Goal: Answer question/provide support: Share knowledge or assist other users

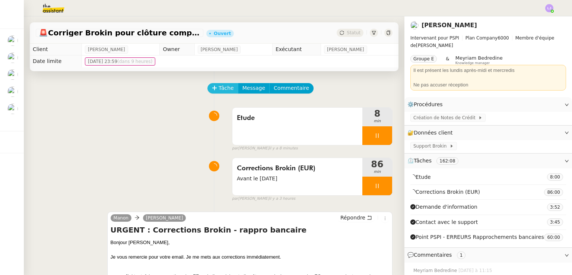
click at [221, 89] on span "Tâche" at bounding box center [226, 88] width 15 height 9
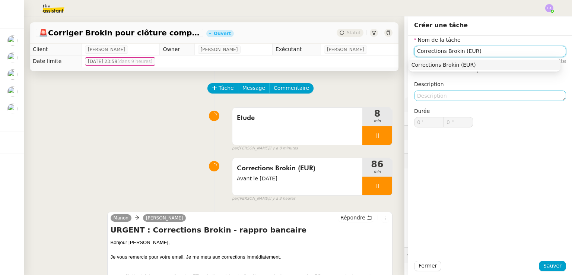
type input "Corrections Brokin (EUR)"
click at [477, 92] on textarea at bounding box center [490, 95] width 152 height 10
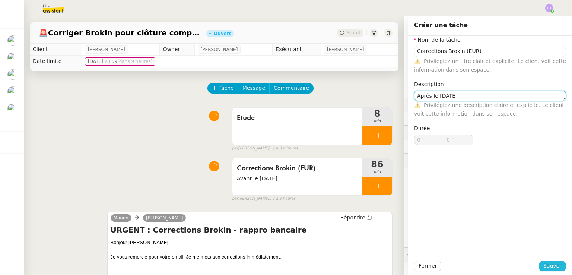
type textarea "Après le [DATE]"
click at [548, 262] on span "Sauver" at bounding box center [552, 265] width 18 height 9
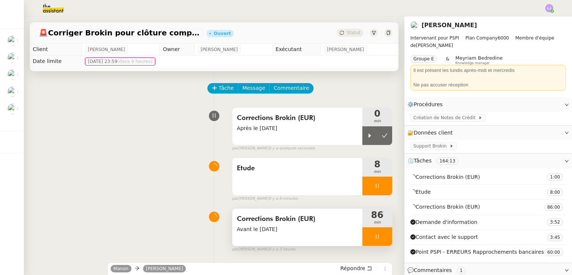
click at [374, 237] on icon at bounding box center [377, 236] width 6 height 6
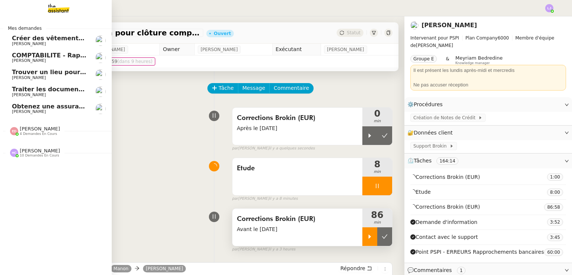
click at [81, 41] on span "Créer des vêtements de travail VEN" at bounding box center [72, 38] width 120 height 7
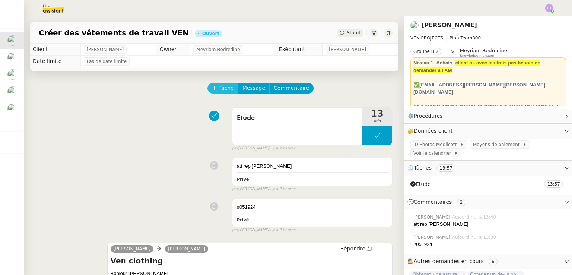
click at [220, 88] on span "Tâche" at bounding box center [226, 88] width 15 height 9
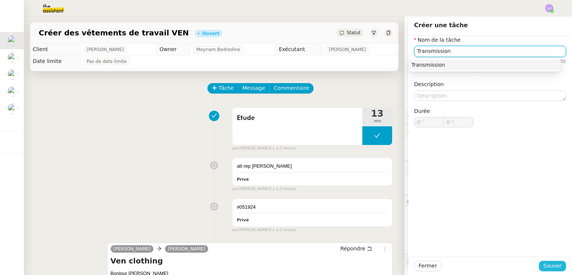
type input "Transmission"
click at [551, 269] on span "Sauver" at bounding box center [552, 265] width 18 height 9
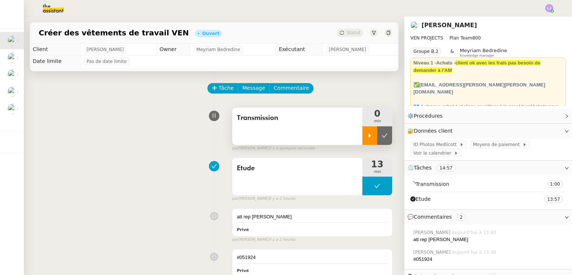
click at [369, 137] on icon at bounding box center [370, 135] width 3 height 4
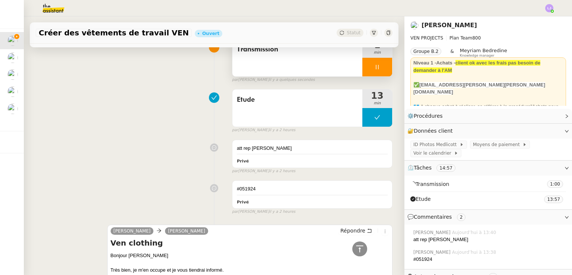
scroll to position [34, 0]
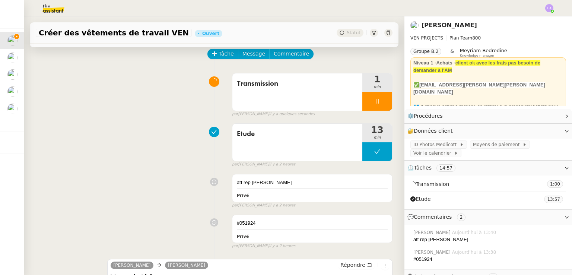
click at [371, 102] on div at bounding box center [377, 101] width 30 height 19
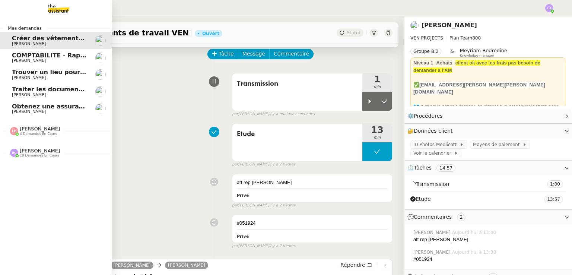
click at [17, 115] on link "Obtenez une assurance habitation pour Monty SAS [PERSON_NAME]" at bounding box center [56, 108] width 112 height 17
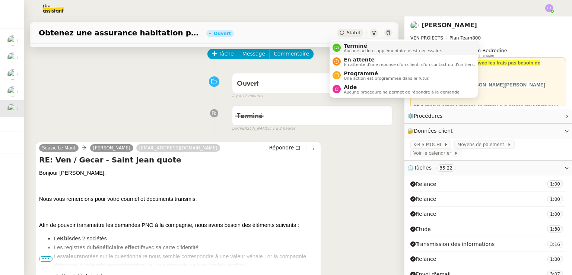
click at [350, 45] on span "Terminé" at bounding box center [393, 46] width 98 height 6
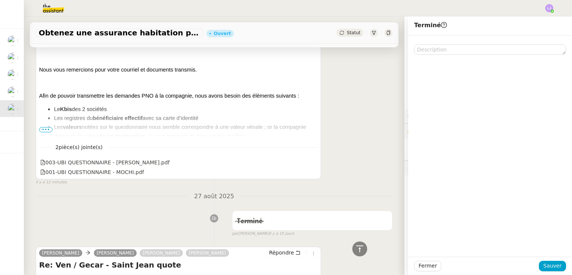
scroll to position [164, 0]
click at [47, 128] on span "•••" at bounding box center [45, 129] width 13 height 5
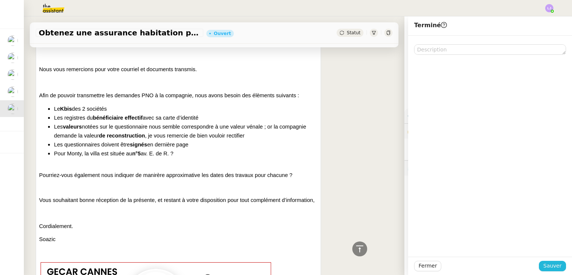
click at [539, 268] on button "Sauver" at bounding box center [552, 266] width 27 height 10
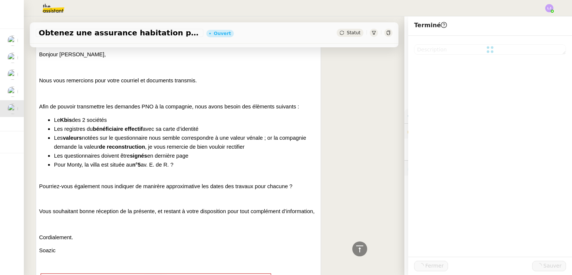
scroll to position [175, 0]
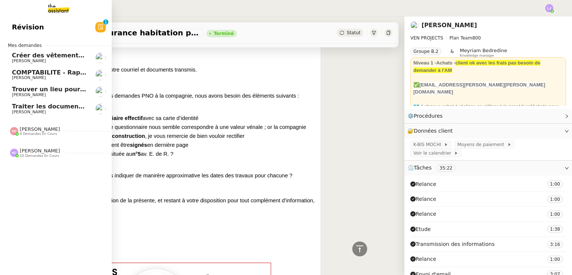
click at [76, 89] on span "Trouver un lieu pour séminaire le [DATE]" at bounding box center [80, 89] width 136 height 7
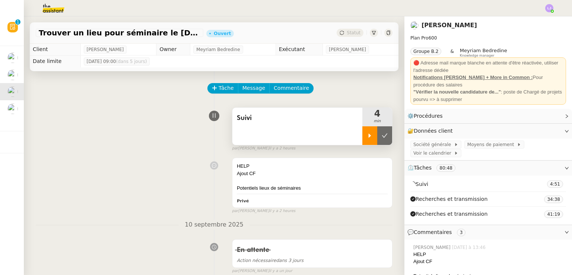
click at [369, 136] on icon at bounding box center [370, 135] width 3 height 4
click at [363, 169] on div "HELP" at bounding box center [312, 165] width 151 height 7
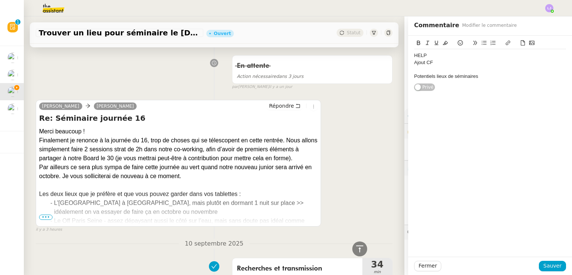
scroll to position [195, 0]
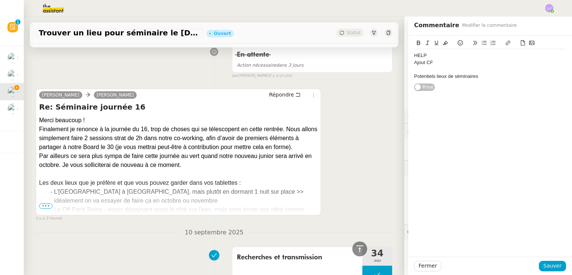
click at [240, 169] on div "Par ailleurs ce sera plus sympa de faire cette journée au vert quand notre nouv…" at bounding box center [178, 161] width 278 height 18
click at [50, 206] on span "•••" at bounding box center [45, 205] width 13 height 5
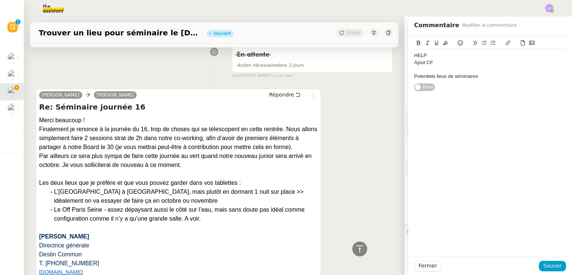
drag, startPoint x: 45, startPoint y: 200, endPoint x: 224, endPoint y: 228, distance: 180.9
click at [224, 223] on ul "L’[GEOGRAPHIC_DATA] à [GEOGRAPHIC_DATA], mais plutôt en dormant 1 nuit sur plac…" at bounding box center [178, 205] width 278 height 36
copy ul "L’hôtel Bout du parc à [GEOGRAPHIC_DATA], mais plutôt en dormant 1 nuit sur pla…"
click at [487, 76] on div "Potentiels lieux de séminaires" at bounding box center [490, 76] width 152 height 7
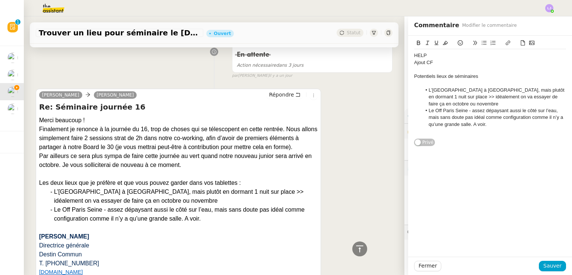
click at [462, 103] on li "L’[GEOGRAPHIC_DATA] à [GEOGRAPHIC_DATA], mais plutôt en dormant 1 nuit sur plac…" at bounding box center [493, 97] width 145 height 20
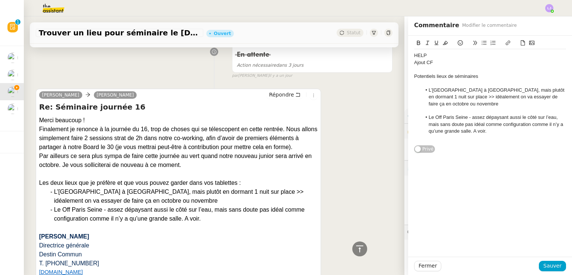
click at [448, 77] on div "Potentiels lieux de séminaires" at bounding box center [490, 76] width 152 height 7
click at [493, 77] on div "Potentiels lieux de séminaires" at bounding box center [490, 76] width 152 height 7
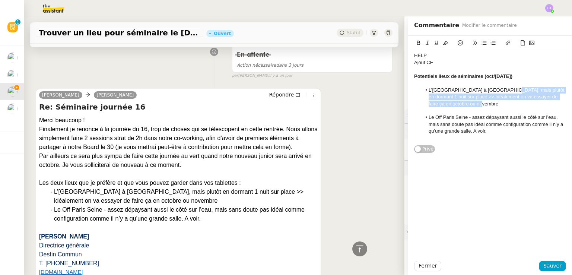
drag, startPoint x: 463, startPoint y: 104, endPoint x: 490, endPoint y: 88, distance: 31.2
click at [490, 88] on li "L’[GEOGRAPHIC_DATA] à [GEOGRAPHIC_DATA], mais plutôt en dormant 1 nuit sur plac…" at bounding box center [493, 97] width 145 height 20
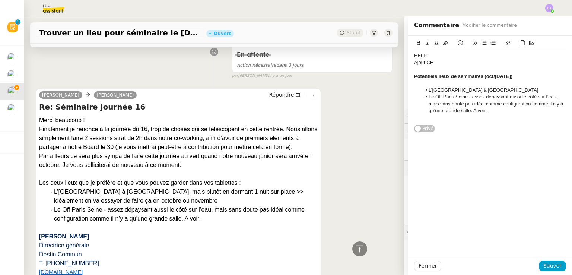
drag, startPoint x: 488, startPoint y: 112, endPoint x: 463, endPoint y: 98, distance: 29.0
click at [463, 98] on li "Le Off Paris Seine - assez dépaysant aussi le côté sur l’eau, mais sans doute p…" at bounding box center [493, 103] width 145 height 20
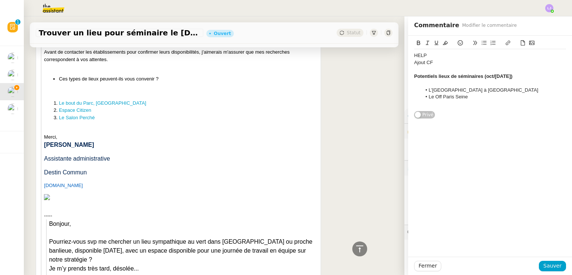
scroll to position [914, 0]
drag, startPoint x: 127, startPoint y: 105, endPoint x: 56, endPoint y: 105, distance: 71.1
click at [59, 105] on li "Le bout du Parc, [GEOGRAPHIC_DATA]" at bounding box center [188, 103] width 259 height 7
copy link "Le bout du Parc, [GEOGRAPHIC_DATA]"
click at [452, 90] on li "L’[GEOGRAPHIC_DATA] à [GEOGRAPHIC_DATA]" at bounding box center [493, 90] width 145 height 7
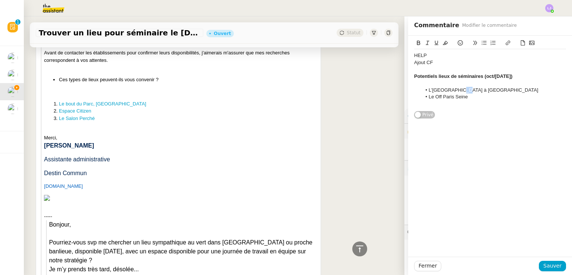
click at [452, 90] on li "L’[GEOGRAPHIC_DATA] à [GEOGRAPHIC_DATA]" at bounding box center [493, 90] width 145 height 7
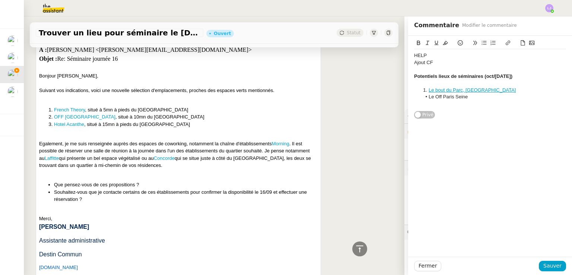
scroll to position [497, 0]
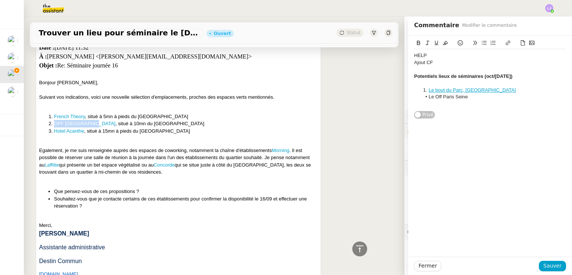
drag, startPoint x: 90, startPoint y: 133, endPoint x: 54, endPoint y: 134, distance: 36.1
click at [54, 127] on li "OFF [GEOGRAPHIC_DATA] , situé à 10mn du [GEOGRAPHIC_DATA]" at bounding box center [186, 123] width 264 height 7
copy link "OFF [GEOGRAPHIC_DATA]"
click at [440, 97] on li "Le Off Paris Seine" at bounding box center [493, 96] width 145 height 7
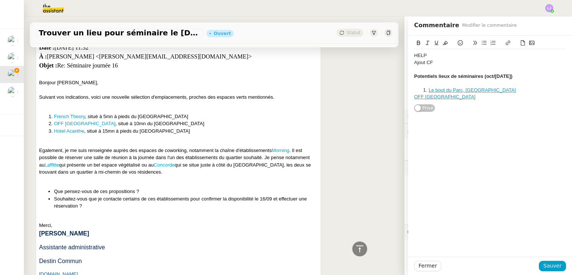
scroll to position [0, 0]
click at [500, 89] on li "Le bout du Parc, [GEOGRAPHIC_DATA]" at bounding box center [493, 90] width 145 height 7
click at [548, 264] on span "Sauver" at bounding box center [552, 265] width 18 height 9
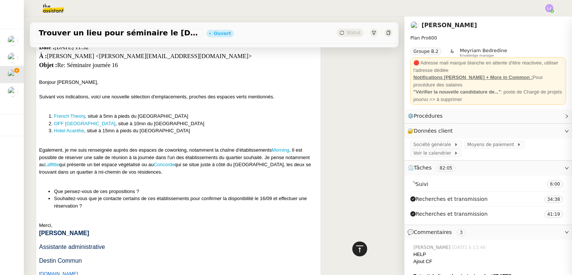
click at [356, 247] on icon at bounding box center [359, 248] width 9 height 9
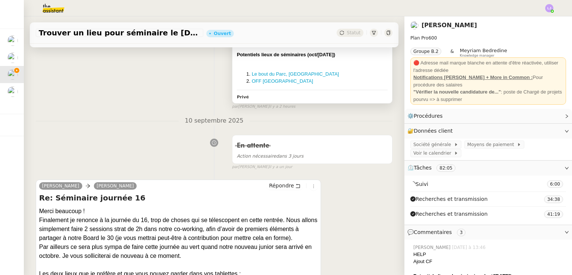
scroll to position [134, 0]
click at [286, 185] on span "Répondre" at bounding box center [281, 184] width 25 height 7
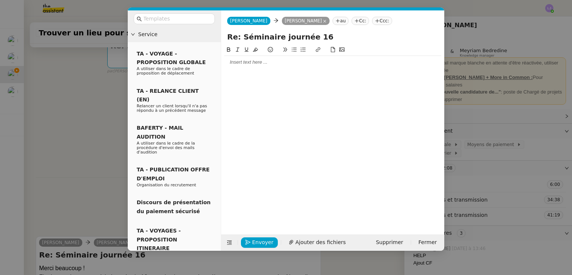
click at [290, 65] on div at bounding box center [332, 62] width 217 height 7
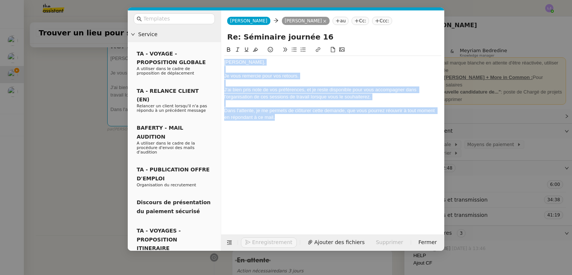
copy div "[PERSON_NAME], Je vous remercie pour vos retours. J'ai bien pris note de vos pr…"
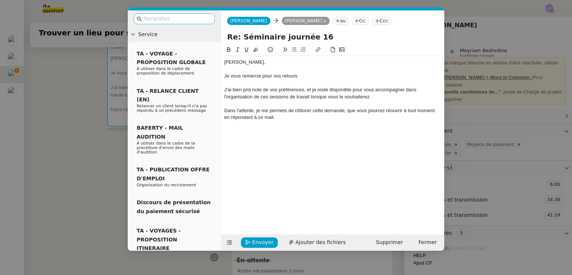
click at [197, 23] on nz-input-group at bounding box center [174, 18] width 81 height 11
click at [192, 20] on input "text" at bounding box center [176, 19] width 67 height 9
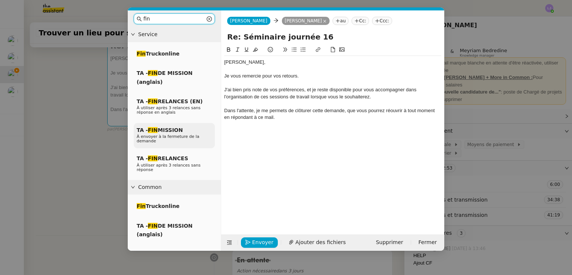
type input "fin"
click at [181, 129] on div "TA - FIN MISSION À envoyer à la fermeture de la demande" at bounding box center [174, 136] width 81 height 26
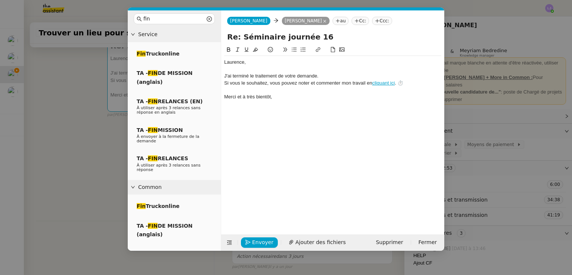
click at [243, 58] on div "﻿[PERSON_NAME]﻿, J'ai terminé le traitement de votre demande. Si vous le souhai…" at bounding box center [332, 79] width 217 height 47
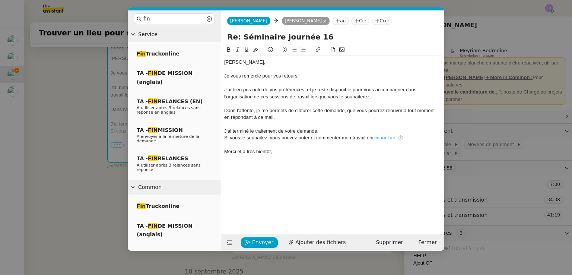
click at [80, 176] on nz-modal-container "fin Service Fin Truckonline TA - FIN DE MISSION (anglais) TA - FIN RELANCES (EN…" at bounding box center [286, 137] width 572 height 275
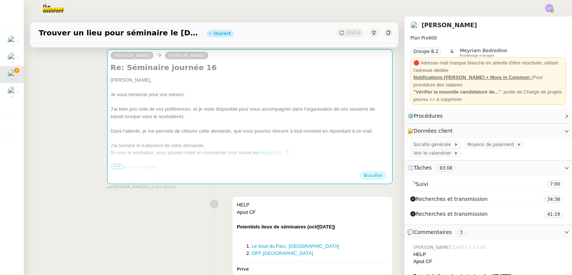
scroll to position [111, 0]
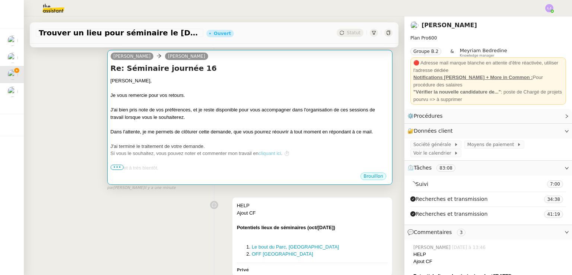
click at [176, 128] on div at bounding box center [250, 124] width 278 height 7
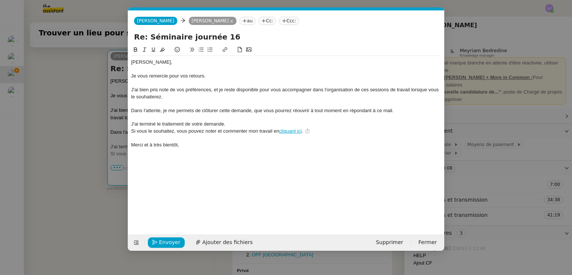
scroll to position [0, 21]
click at [211, 90] on div "J'ai bien pris note de vos préférences, et je reste disponible pour vous accomp…" at bounding box center [286, 93] width 310 height 14
click at [115, 193] on nz-modal-container "fin Service Fin Truckonline TA - FIN DE MISSION (anglais) TA - FIN RELANCES (EN…" at bounding box center [286, 137] width 572 height 275
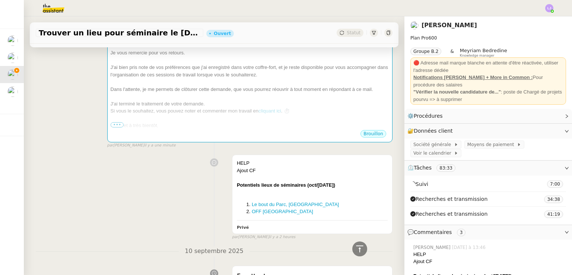
scroll to position [151, 0]
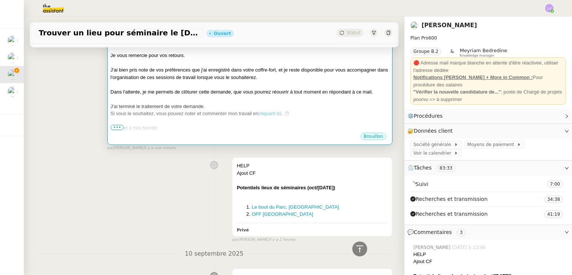
click at [302, 89] on div "Dans l'attente, je me permets de clôturer cette demande, que vous pourrez réouv…" at bounding box center [250, 91] width 278 height 7
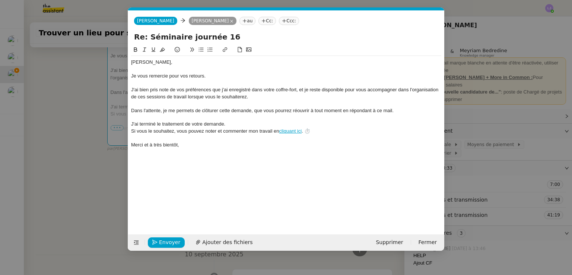
scroll to position [0, 21]
click at [168, 245] on span "Envoyer" at bounding box center [169, 242] width 21 height 9
click at [168, 245] on span "Confirmer l'envoi" at bounding box center [181, 242] width 45 height 9
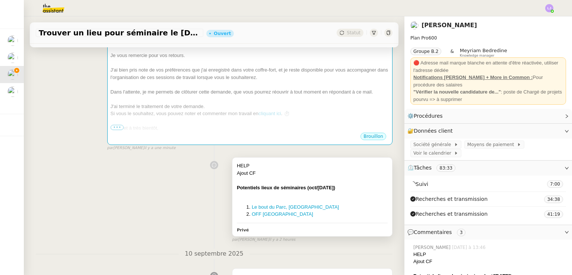
scroll to position [0, 0]
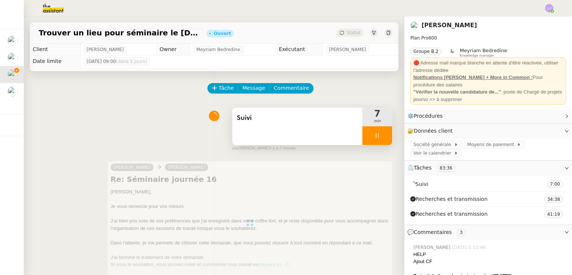
click at [280, 133] on div "Suivi" at bounding box center [297, 126] width 130 height 37
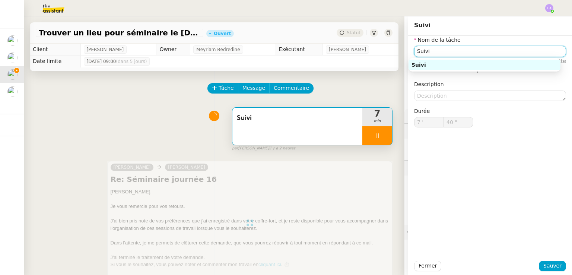
click at [451, 54] on input "Suivi" at bounding box center [490, 51] width 152 height 11
type input "43 ""
click at [451, 54] on input "Suivi" at bounding box center [490, 51] width 152 height 11
type input "Suivi"
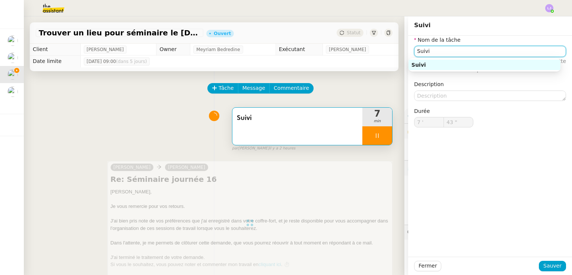
type input "7 '"
click at [451, 54] on input "Suivi" at bounding box center [490, 51] width 152 height 11
type input "45 ""
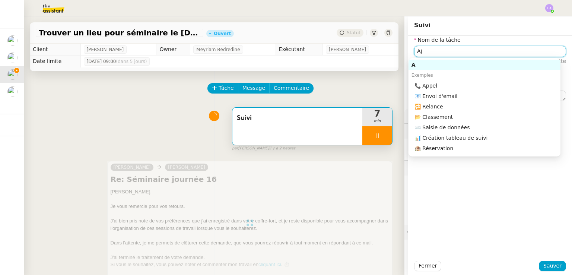
type input "Ajo"
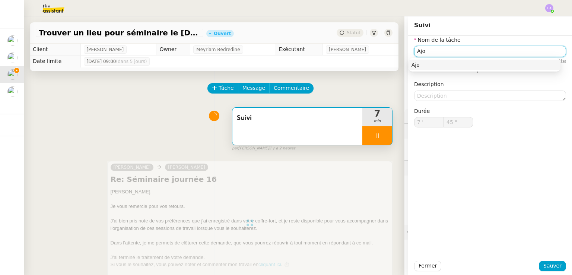
type input "46 ""
type input "Ajout au coff"
type input "47 ""
type input "Ajout au coffre fort e"
type input "48 ""
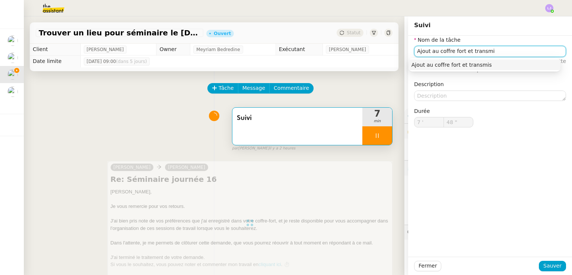
type input "Ajout au coffre fort et transmis"
type input "49 ""
type input "Ajout au coffre fort et transmission"
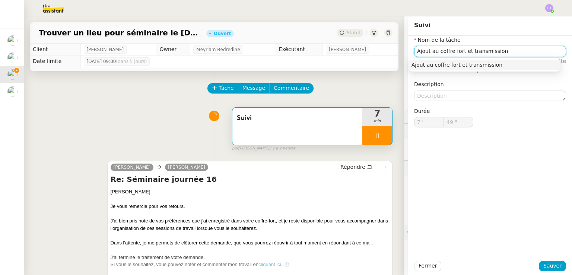
type input "50 ""
type input "Suivi"
type input "7 '"
type input "50 ""
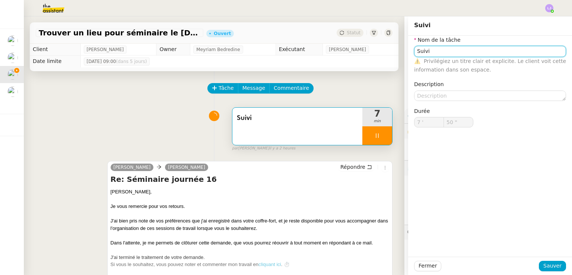
type input "Suivi"
type input "7 '"
type input "50 ""
type input "Suivi"
type input "7 '"
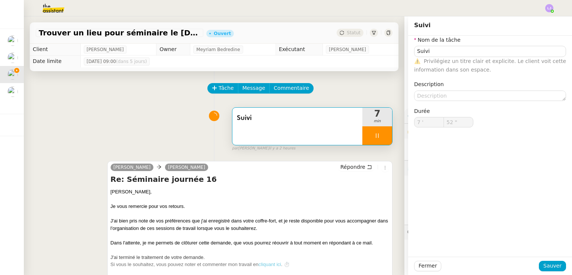
type input "53 ""
click at [446, 48] on input "Suivi" at bounding box center [490, 51] width 152 height 11
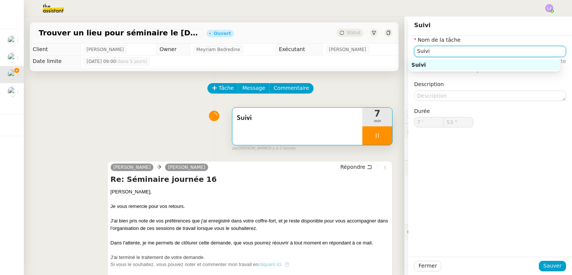
click at [446, 48] on input "Suivi" at bounding box center [490, 51] width 152 height 11
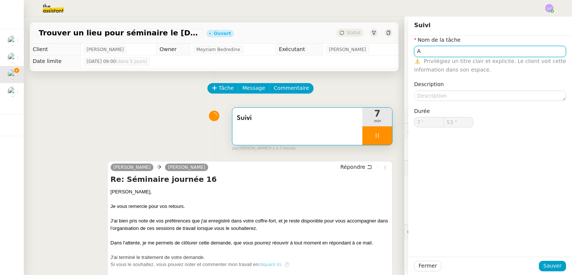
type input "Aj"
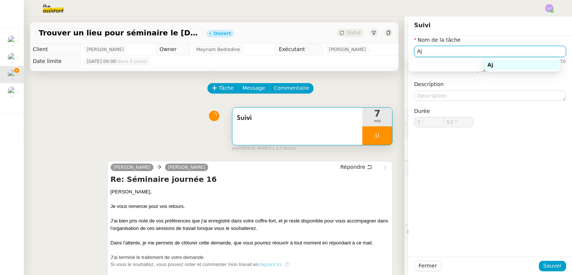
type input "54 ""
type input "Ajout au"
type input "55 ""
type input "Ajout au coff"
type input "56 ""
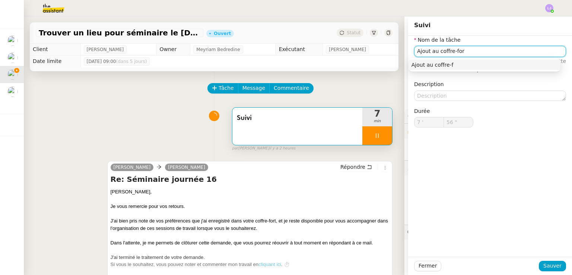
type input "Ajout au coffre-fort"
type input "57 ""
type input "Ajout au coffre-fort et tran"
type input "58 ""
type input "Ajout au coffre-fort et transmission"
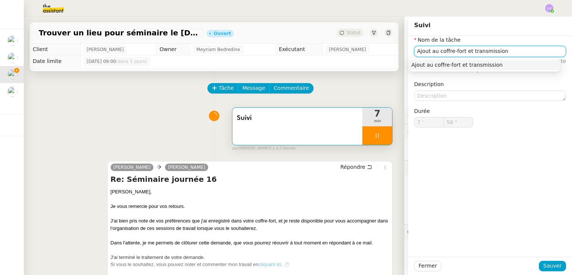
type input "59 ""
type input "8 '"
type input "0 ""
type input "Ajout au coffre-fort et transmission"
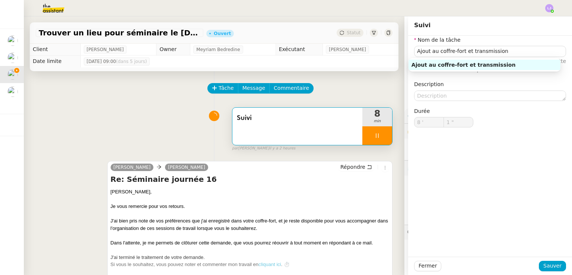
click at [547, 272] on div "Fermer Sauver" at bounding box center [490, 266] width 164 height 18
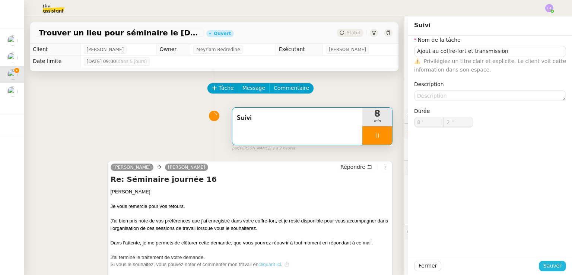
click at [548, 267] on span "Sauver" at bounding box center [552, 265] width 18 height 9
type input "3 ""
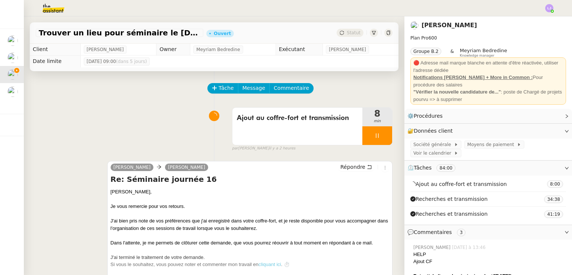
click at [377, 134] on div at bounding box center [377, 135] width 30 height 19
click at [382, 134] on icon at bounding box center [385, 135] width 6 height 4
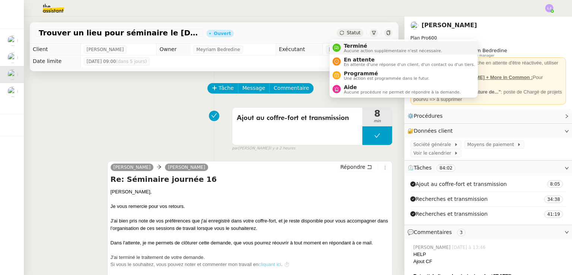
click at [350, 44] on span "Terminé" at bounding box center [393, 46] width 98 height 6
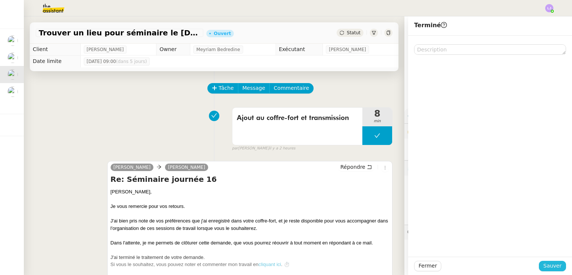
click at [552, 267] on span "Sauver" at bounding box center [552, 265] width 18 height 9
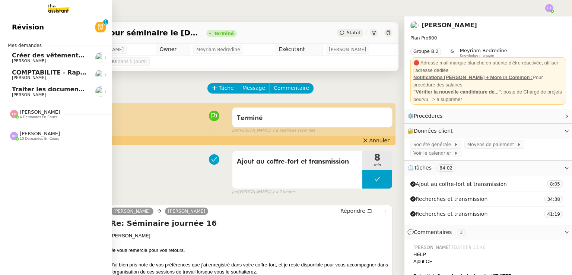
click at [30, 131] on span "[PERSON_NAME]" at bounding box center [40, 134] width 40 height 6
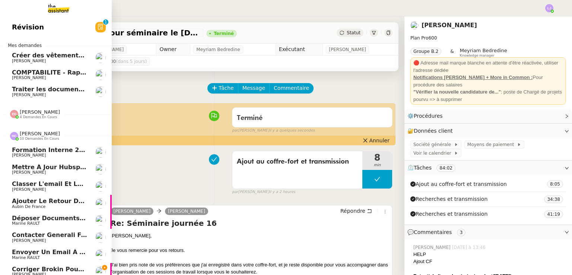
scroll to position [43, 0]
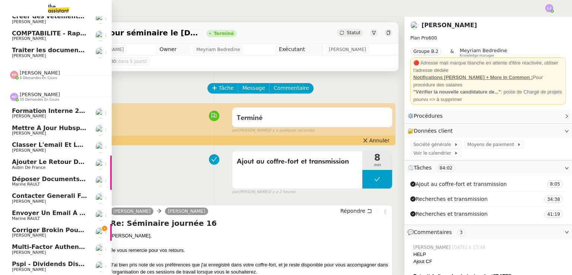
click at [41, 233] on span "[PERSON_NAME]" at bounding box center [49, 235] width 75 height 4
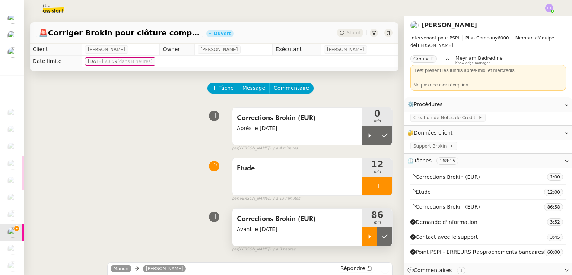
click at [367, 235] on icon at bounding box center [370, 236] width 6 height 6
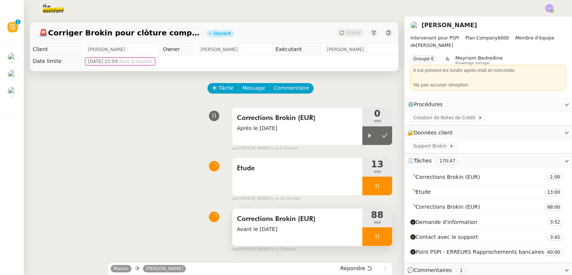
click at [376, 240] on div at bounding box center [377, 236] width 30 height 19
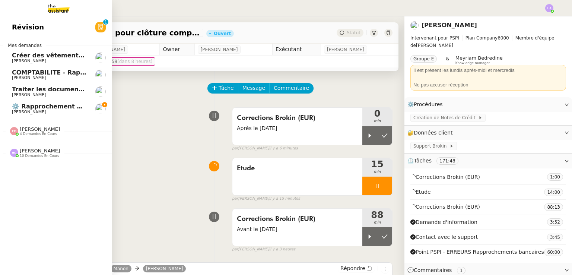
click at [49, 160] on div "[PERSON_NAME] 10 demandes en cours" at bounding box center [56, 150] width 112 height 22
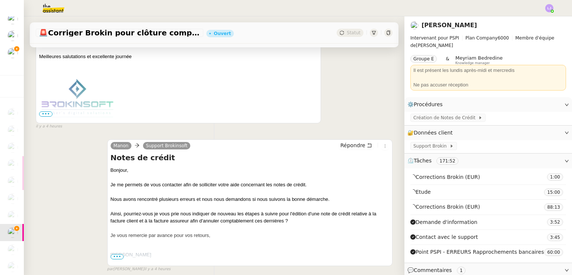
scroll to position [857, 0]
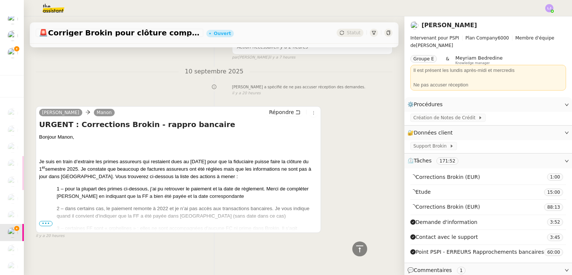
click at [48, 221] on span "•••" at bounding box center [45, 223] width 13 height 5
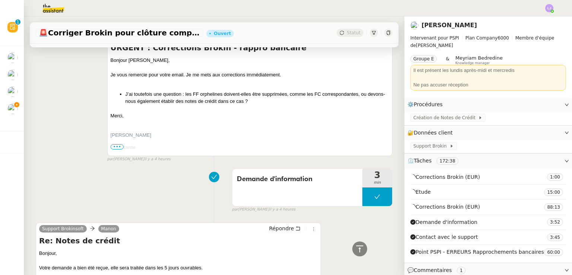
scroll to position [0, 0]
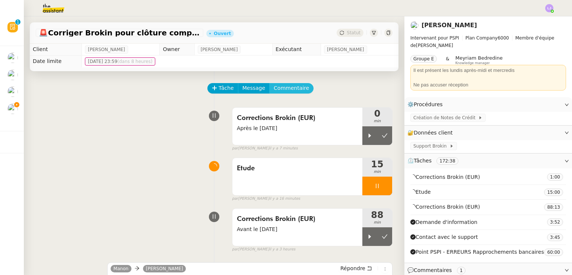
click at [296, 90] on button "Commentaire" at bounding box center [291, 88] width 44 height 10
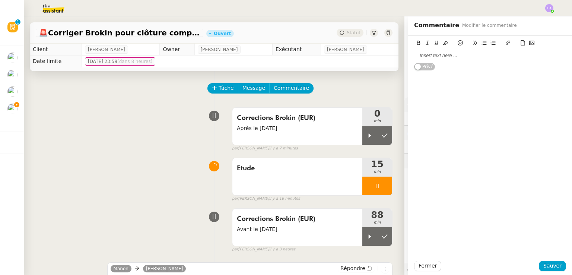
click at [443, 56] on div at bounding box center [490, 55] width 152 height 7
click at [505, 41] on icon at bounding box center [507, 42] width 5 height 5
paste input "[URL][DOMAIN_NAME]"
type input "[URL][DOMAIN_NAME]"
click at [551, 262] on span "Sauver" at bounding box center [552, 265] width 18 height 9
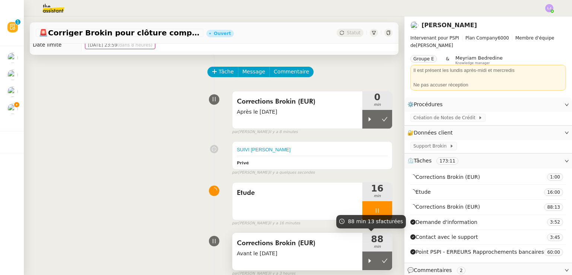
scroll to position [42, 0]
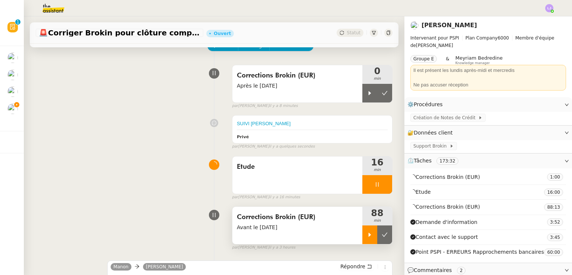
click at [362, 238] on div at bounding box center [369, 234] width 15 height 19
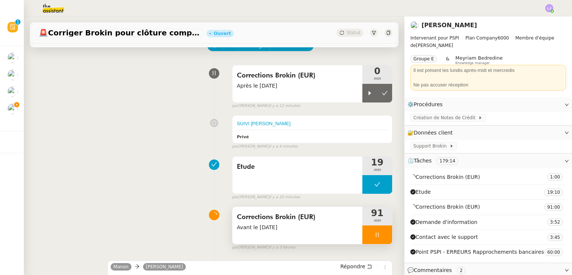
click at [363, 233] on div at bounding box center [377, 234] width 30 height 19
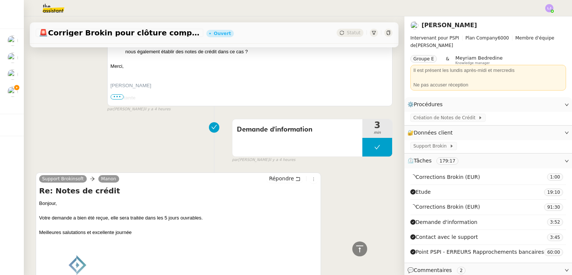
scroll to position [311, 0]
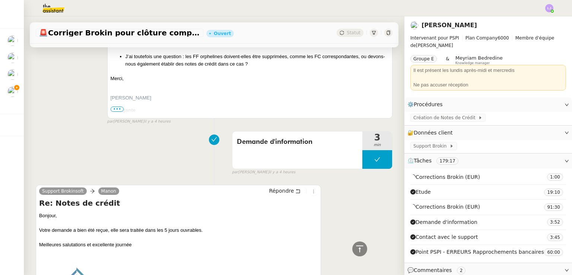
click at [149, 149] on div "Demande d'information 3 min false par [PERSON_NAME] il y a 4 heures" at bounding box center [214, 152] width 357 height 48
click at [335, 204] on div "Support Brokinsoft Manon Répondre Re: Notes de crédit Bonjour, [PERSON_NAME] de…" at bounding box center [214, 248] width 357 height 140
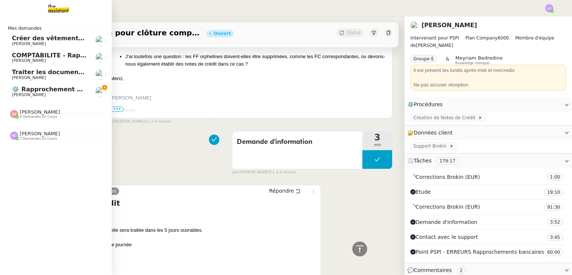
click at [28, 92] on span "⚙️ Rapprochement bancaire -Paiements à viser [DATE]" at bounding box center [103, 89] width 183 height 7
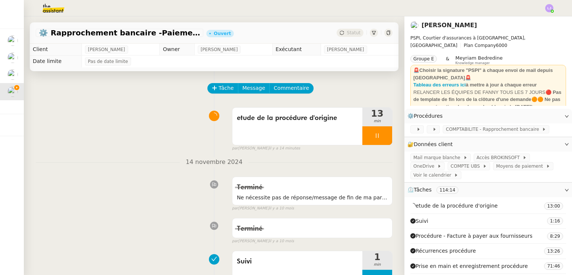
scroll to position [198, 0]
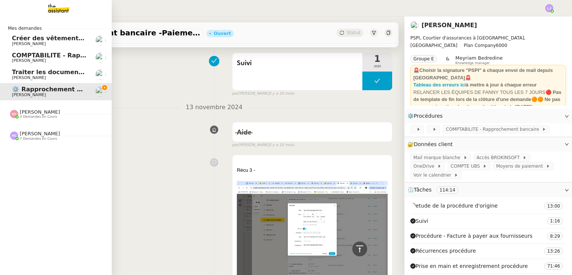
click at [55, 137] on nz-divider "[PERSON_NAME] 7 demandes en cours" at bounding box center [59, 136] width 112 height 10
click at [76, 252] on div "Mes demandes Créer des vêtements de travail VEN [PERSON_NAME] COMPTABILITE - Ra…" at bounding box center [56, 145] width 112 height 258
click at [37, 133] on span "[PERSON_NAME]" at bounding box center [40, 134] width 40 height 6
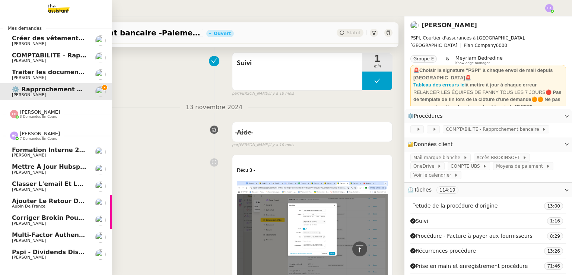
click at [74, 224] on span "[PERSON_NAME]" at bounding box center [49, 223] width 75 height 4
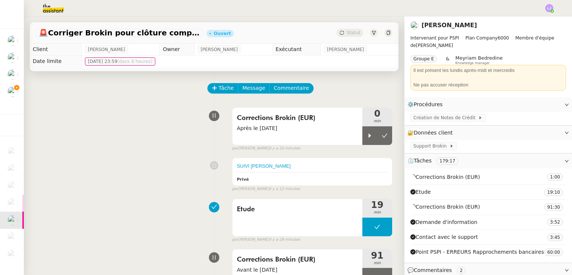
scroll to position [15, 0]
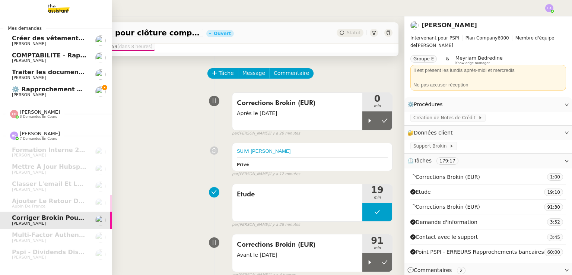
click at [19, 94] on span "[PERSON_NAME]" at bounding box center [29, 94] width 34 height 5
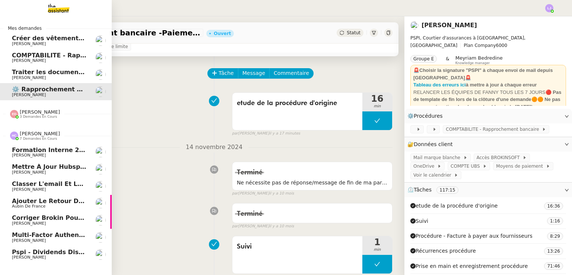
click at [70, 255] on span "[PERSON_NAME]" at bounding box center [49, 257] width 75 height 4
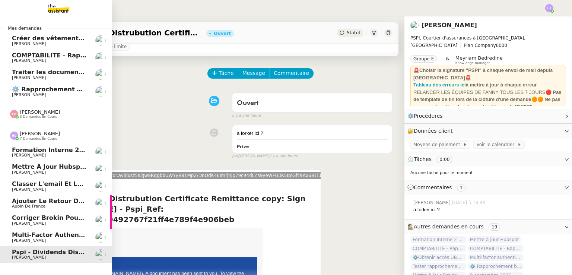
click at [70, 220] on span "Corriger Brokin pour clôture comptable" at bounding box center [79, 217] width 134 height 7
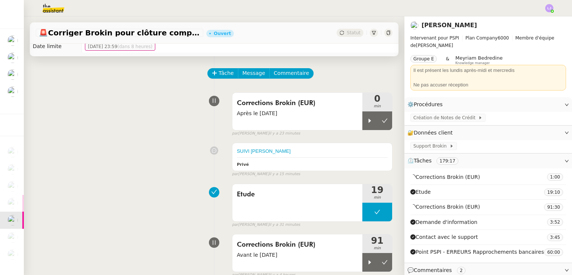
scroll to position [92, 0]
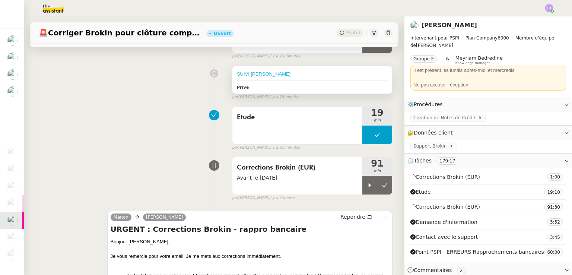
click at [237, 76] on link "SUIVI [PERSON_NAME]" at bounding box center [264, 74] width 54 height 6
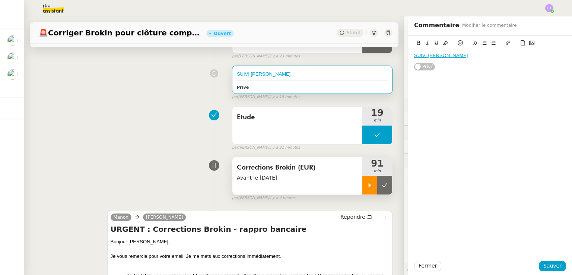
click at [369, 185] on icon at bounding box center [370, 185] width 3 height 4
click at [426, 261] on button "Fermer" at bounding box center [427, 266] width 27 height 10
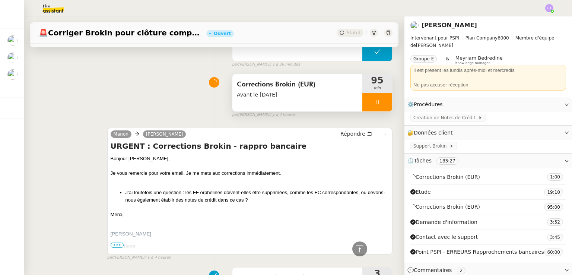
scroll to position [176, 0]
click at [379, 106] on div at bounding box center [377, 101] width 30 height 19
click at [379, 106] on button at bounding box center [384, 101] width 15 height 19
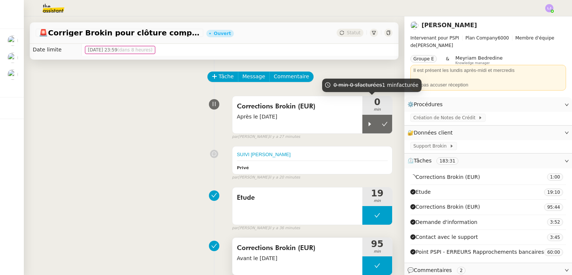
scroll to position [11, 0]
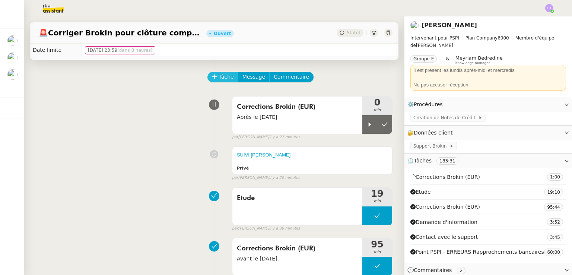
click at [219, 77] on span "Tâche" at bounding box center [226, 77] width 15 height 9
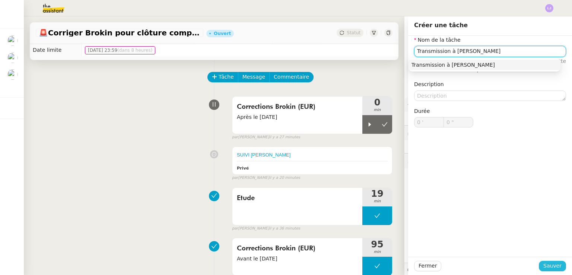
type input "Transmission à [PERSON_NAME]"
click at [544, 263] on span "Sauver" at bounding box center [552, 265] width 18 height 9
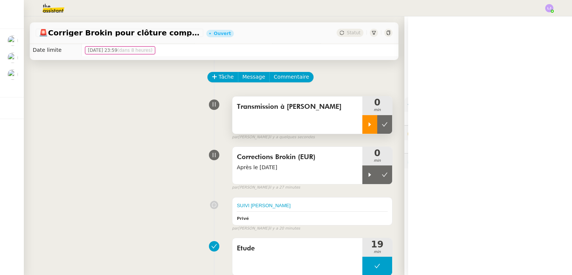
click at [367, 124] on icon at bounding box center [370, 124] width 6 height 6
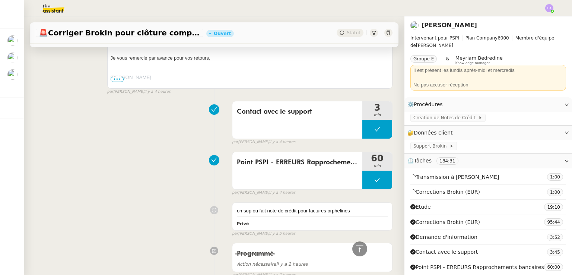
scroll to position [948, 0]
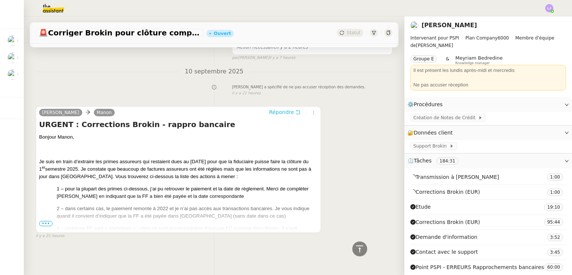
click at [278, 110] on span "Répondre" at bounding box center [281, 111] width 25 height 7
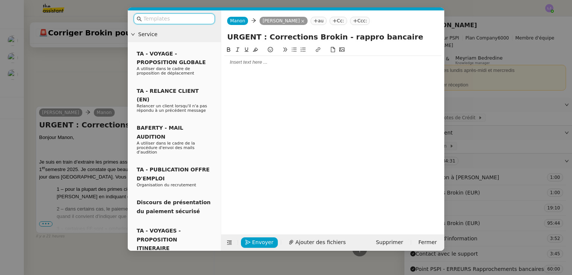
scroll to position [1006, 0]
click at [269, 68] on div at bounding box center [332, 62] width 217 height 13
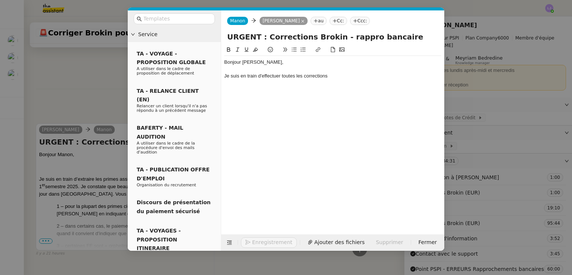
scroll to position [1028, 0]
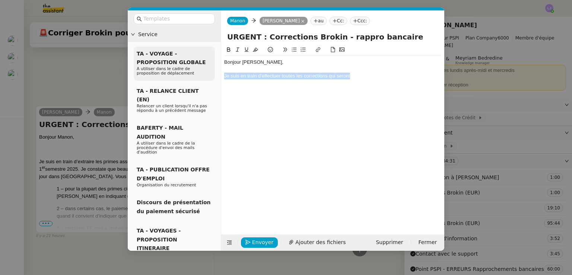
drag, startPoint x: 379, startPoint y: 76, endPoint x: 197, endPoint y: 78, distance: 182.8
click at [197, 78] on nz-layout "Service TA - VOYAGE - PROPOSITION GLOBALE A utiliser dans le cadre de propositi…" at bounding box center [286, 130] width 316 height 240
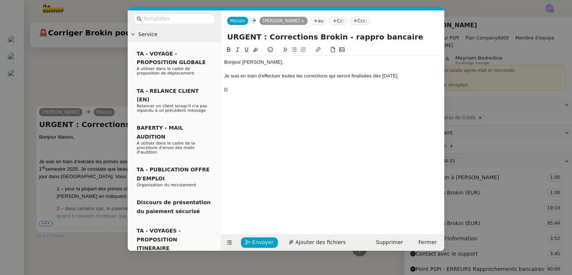
scroll to position [1042, 0]
drag, startPoint x: 309, startPoint y: 91, endPoint x: 258, endPoint y: 93, distance: 51.4
click at [258, 93] on div "Dans l'attente, j'aimerais vous solliciter" at bounding box center [332, 89] width 217 height 7
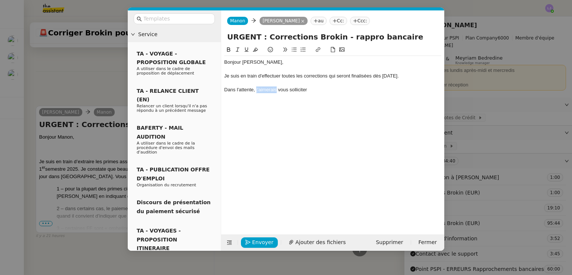
click at [258, 93] on div "Dans l'attente, j'aimerais vous solliciter" at bounding box center [332, 89] width 217 height 7
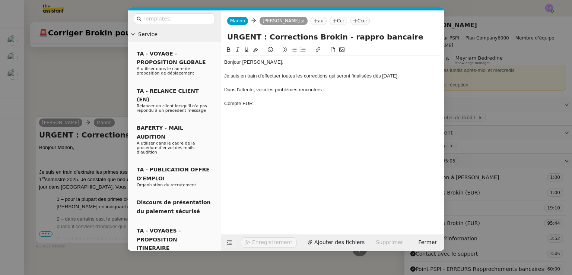
scroll to position [1071, 0]
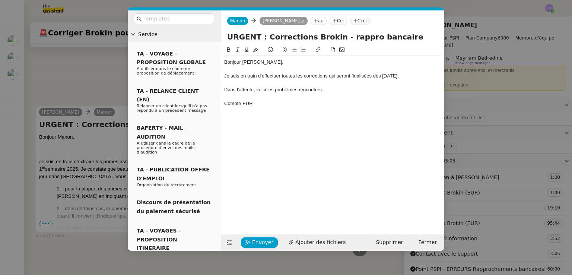
click at [286, 88] on div "Dans l'attente, voici les problèmes rencontrés :" at bounding box center [332, 89] width 217 height 7
click at [237, 103] on div "Compte EUR" at bounding box center [332, 103] width 217 height 7
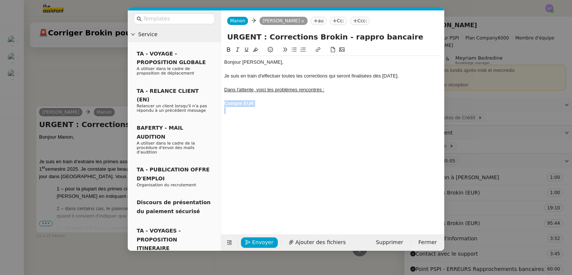
click at [237, 103] on div "Compte EUR" at bounding box center [332, 103] width 217 height 7
click at [235, 130] on div "Bonjour [PERSON_NAME], Je suis en train d'effectuer toutes les corrections qui …" at bounding box center [332, 133] width 217 height 177
click at [229, 118] on div at bounding box center [332, 117] width 217 height 7
click at [338, 90] on div "Dans l'attente, voici les problèmes rencontrés :" at bounding box center [332, 89] width 217 height 7
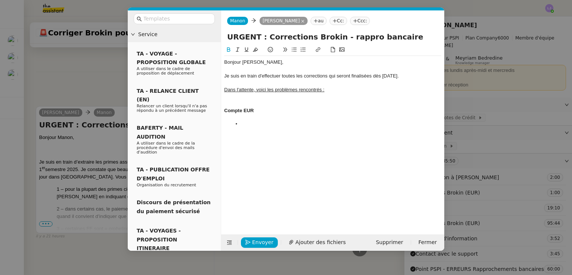
scroll to position [1089, 0]
click at [261, 128] on div "Bonjour [PERSON_NAME], Je suis en train d'effectuer toutes les corrections qui …" at bounding box center [332, 93] width 217 height 75
drag, startPoint x: 296, startPoint y: 122, endPoint x: 240, endPoint y: 122, distance: 56.6
click at [240, 122] on li "Sur de nombreuses polices, j'ai relevé un certain nombre" at bounding box center [337, 124] width 210 height 7
drag, startPoint x: 365, startPoint y: 124, endPoint x: 323, endPoint y: 124, distance: 42.1
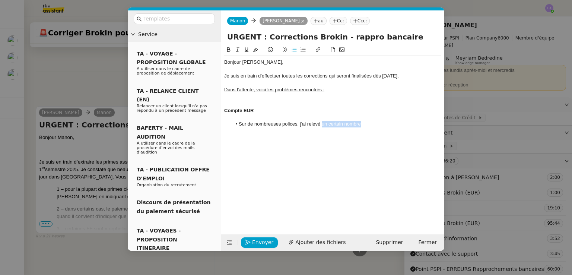
click at [323, 124] on li "Sur de nombreuses polices, j'ai relevé un certain nombre" at bounding box center [337, 124] width 210 height 7
drag, startPoint x: 391, startPoint y: 125, endPoint x: 356, endPoint y: 123, distance: 35.1
click at [356, 123] on li "Sur de nombreuses polices, j'ai relevé des FF datant de 2018 à 202" at bounding box center [337, 124] width 210 height 7
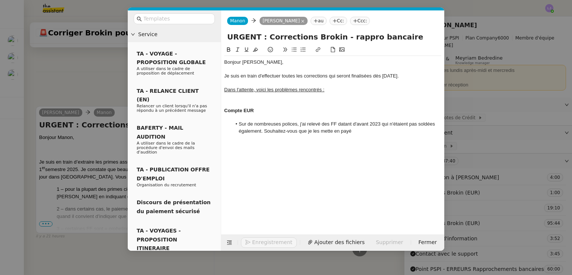
scroll to position [1096, 0]
drag, startPoint x: 253, startPoint y: 133, endPoint x: 257, endPoint y: 136, distance: 4.3
click at [257, 136] on div "Bonjour [PERSON_NAME], Je suis en train d'effectuer toutes les corrections qui …" at bounding box center [332, 97] width 217 height 82
click at [332, 134] on li "Sur de nombreuses polices, j'ai relevé des FF datant d'avant 2023 qui restent i…" at bounding box center [337, 128] width 210 height 14
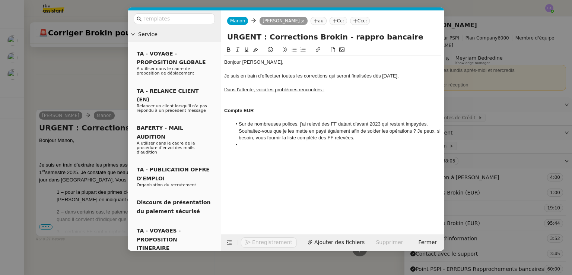
scroll to position [1103, 0]
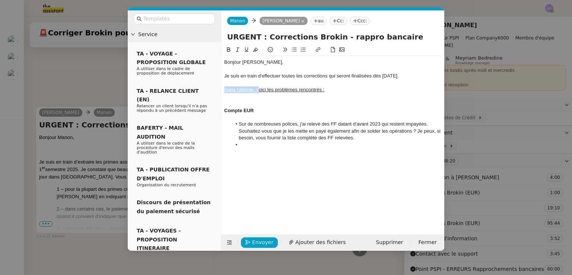
drag, startPoint x: 259, startPoint y: 90, endPoint x: 222, endPoint y: 90, distance: 37.2
click at [222, 90] on nz-spin "Bonjour [PERSON_NAME], Je suis en train d'effectuer toutes les corrections qui …" at bounding box center [332, 135] width 223 height 180
click at [251, 102] on div at bounding box center [332, 103] width 217 height 7
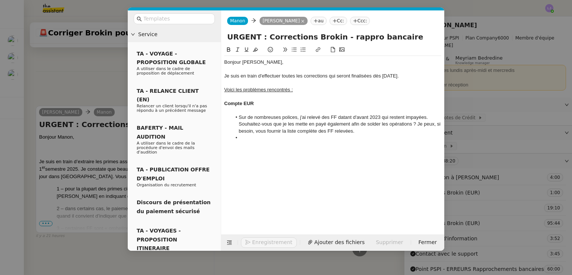
scroll to position [1103, 0]
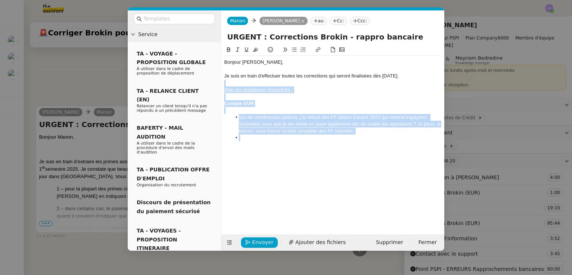
drag, startPoint x: 227, startPoint y: 82, endPoint x: 344, endPoint y: 169, distance: 145.3
click at [344, 169] on div "Bonjour [PERSON_NAME], Je suis en train d'effectuer toutes les corrections qui …" at bounding box center [332, 133] width 217 height 177
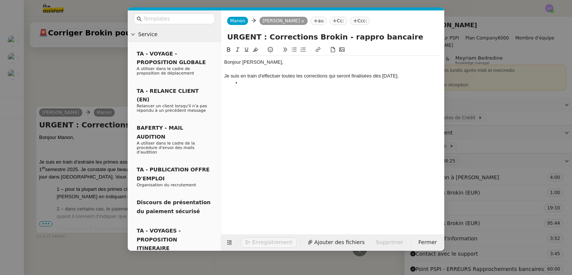
scroll to position [1045, 0]
click at [495, 213] on nz-modal-container "Service TA - VOYAGE - PROPOSITION GLOBALE A utiliser dans le cadre de propositi…" at bounding box center [286, 137] width 572 height 275
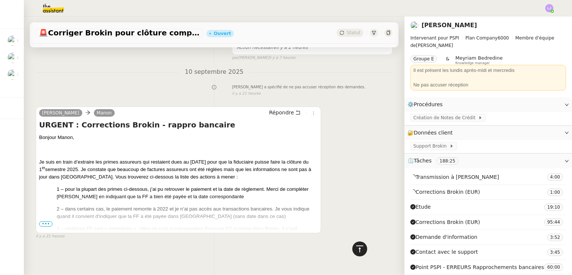
click at [358, 246] on icon at bounding box center [359, 248] width 9 height 9
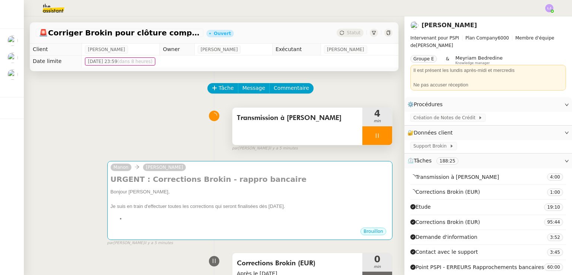
scroll to position [0, 0]
click at [253, 89] on span "Message" at bounding box center [253, 88] width 23 height 9
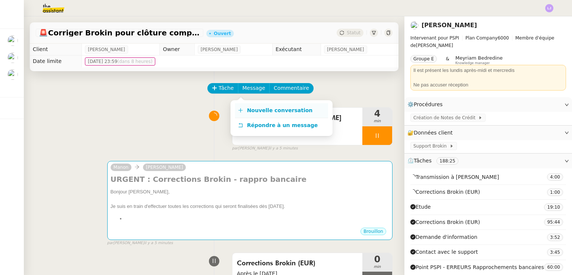
click at [264, 109] on span "Nouvelle conversation" at bounding box center [280, 110] width 66 height 6
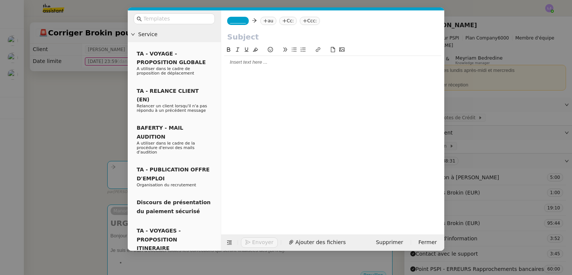
click at [312, 62] on div at bounding box center [332, 62] width 217 height 7
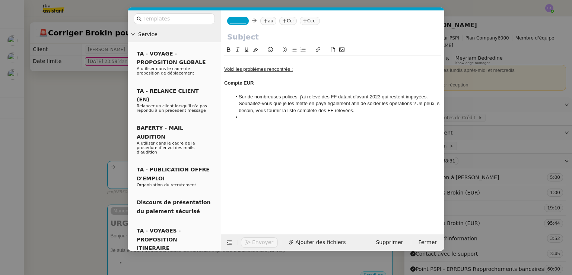
click at [312, 62] on div at bounding box center [332, 62] width 217 height 7
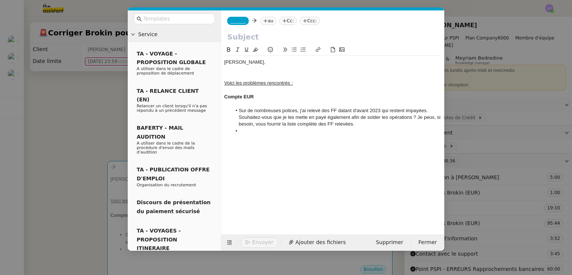
click at [239, 38] on input "text" at bounding box center [332, 36] width 211 height 11
type input "UNE FOIS FINI"
click at [289, 38] on input "UNE FOIS FINI" at bounding box center [332, 36] width 211 height 11
click at [383, 93] on div at bounding box center [332, 89] width 217 height 7
click at [249, 75] on div at bounding box center [332, 76] width 217 height 7
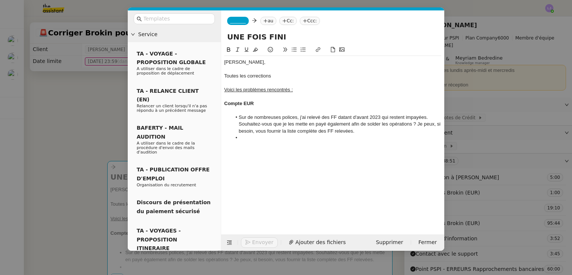
click at [283, 81] on div at bounding box center [332, 83] width 217 height 7
click at [277, 78] on div "Toutes les corrections" at bounding box center [332, 76] width 217 height 7
click at [521, 167] on nz-modal-container "Service TA - VOYAGE - PROPOSITION GLOBALE A utiliser dans le cadre de propositi…" at bounding box center [286, 137] width 572 height 275
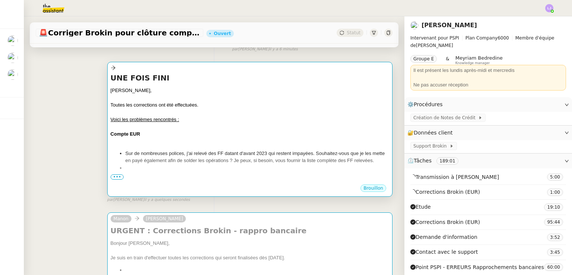
scroll to position [103, 0]
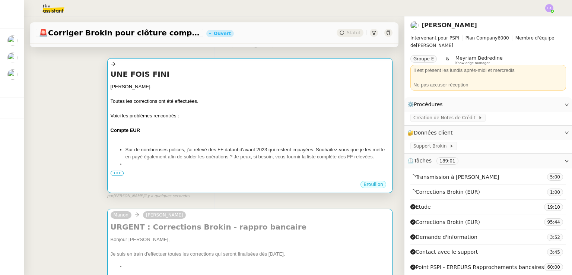
click at [261, 124] on div at bounding box center [250, 122] width 278 height 7
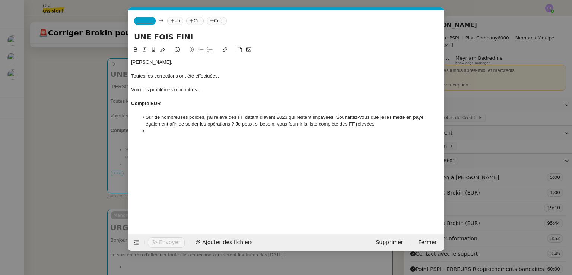
scroll to position [0, 16]
click at [171, 38] on input "UNE FOIS FINI" at bounding box center [286, 36] width 304 height 11
click at [76, 169] on nz-modal-container "Service TA - VOYAGE - PROPOSITION GLOBALE A utiliser dans le cadre de propositi…" at bounding box center [286, 137] width 572 height 275
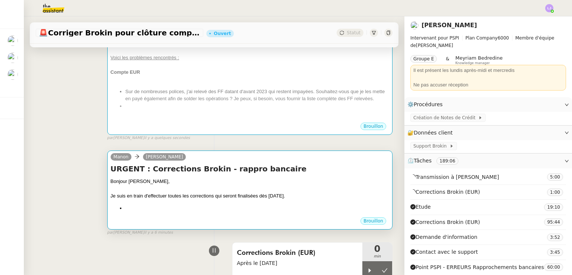
scroll to position [153, 0]
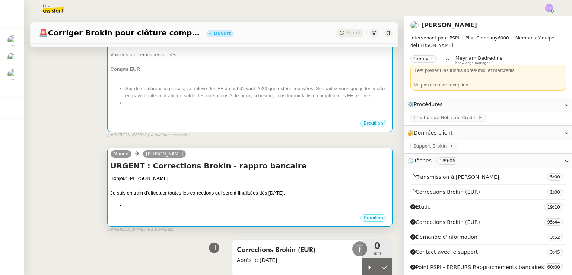
click at [214, 209] on li at bounding box center [257, 204] width 264 height 7
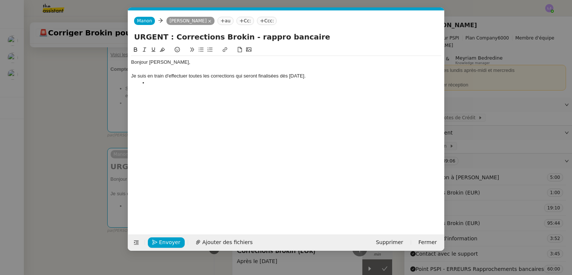
scroll to position [0, 16]
click at [155, 82] on li at bounding box center [289, 83] width 303 height 7
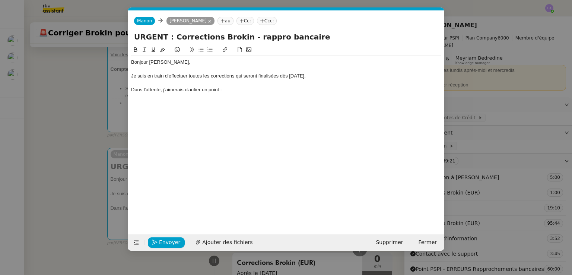
click at [98, 153] on nz-modal-container "Service TA - VOYAGE - PROPOSITION GLOBALE A utiliser dans le cadre de propositi…" at bounding box center [286, 137] width 572 height 275
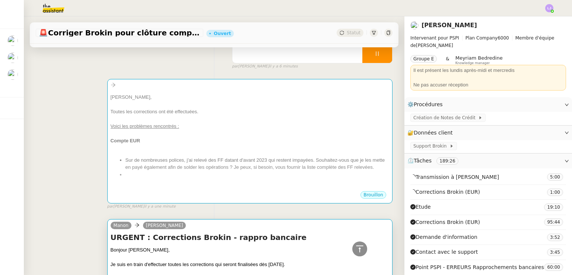
scroll to position [26, 0]
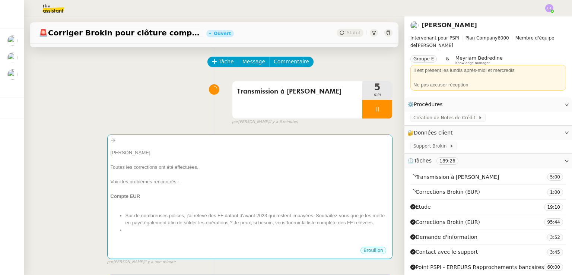
click at [377, 111] on div at bounding box center [377, 109] width 30 height 19
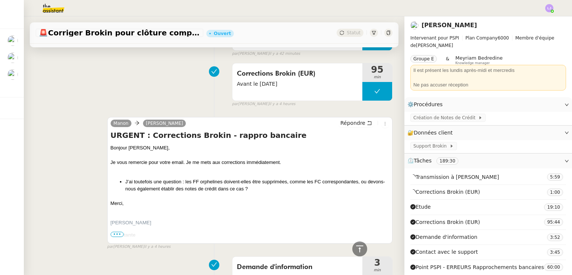
scroll to position [484, 0]
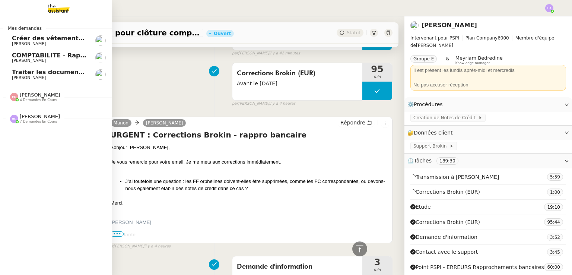
click at [28, 61] on span "[PERSON_NAME]" at bounding box center [29, 60] width 34 height 5
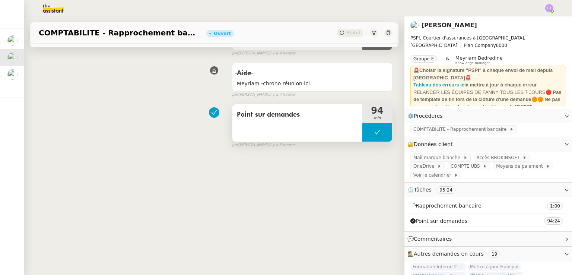
click at [364, 125] on button at bounding box center [377, 132] width 30 height 19
click at [364, 125] on div at bounding box center [369, 132] width 15 height 19
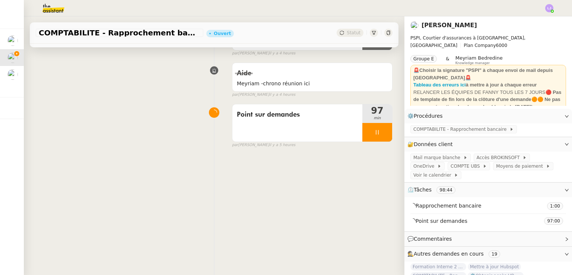
click at [281, 224] on div "Tâche Message Commentaire Veuillez patienter une erreur s'est produite 👌👌👌 mess…" at bounding box center [214, 113] width 380 height 275
click at [366, 136] on div at bounding box center [377, 132] width 30 height 19
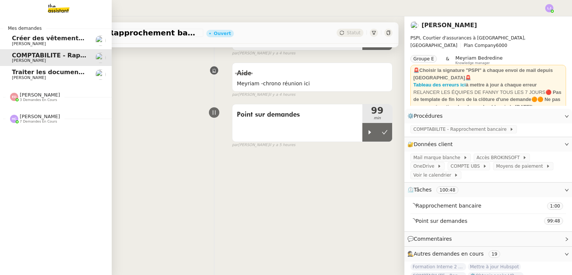
click at [26, 70] on span "Traiter les documents administratifs APF" at bounding box center [80, 72] width 137 height 7
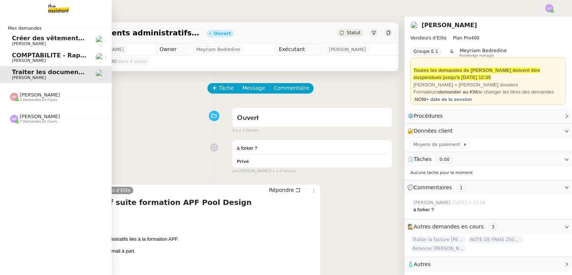
click at [49, 113] on span "[PERSON_NAME] 7 demandes en cours" at bounding box center [59, 116] width 112 height 16
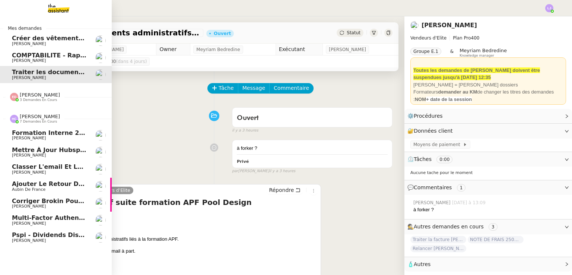
click at [77, 204] on span "Corriger Brokin pour clôture comptable" at bounding box center [79, 200] width 134 height 7
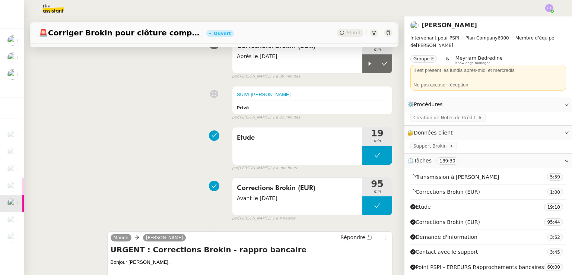
scroll to position [386, 0]
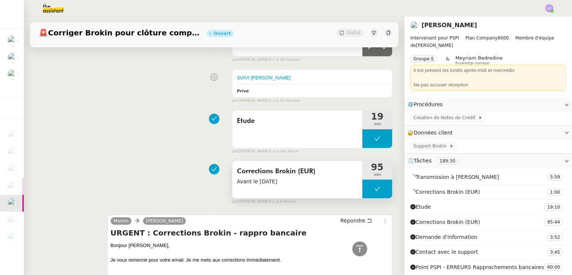
click at [362, 198] on button at bounding box center [377, 188] width 30 height 19
click at [367, 192] on icon at bounding box center [370, 189] width 6 height 6
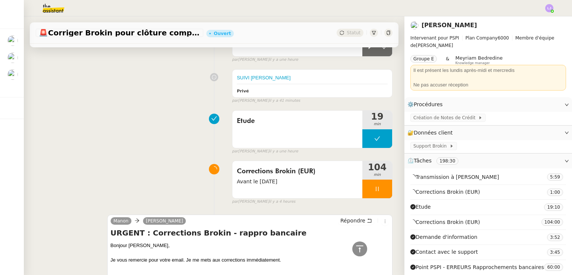
click at [111, 179] on div "Corrections Brokin (EUR) Avant le [DATE] 104 min false par [PERSON_NAME] il y a…" at bounding box center [214, 181] width 357 height 48
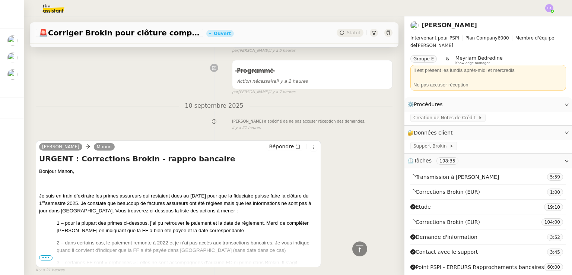
scroll to position [1202, 0]
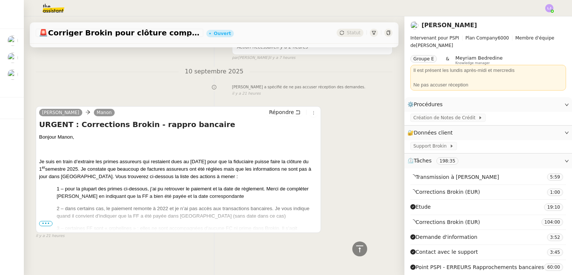
click at [42, 221] on span "•••" at bounding box center [45, 223] width 13 height 5
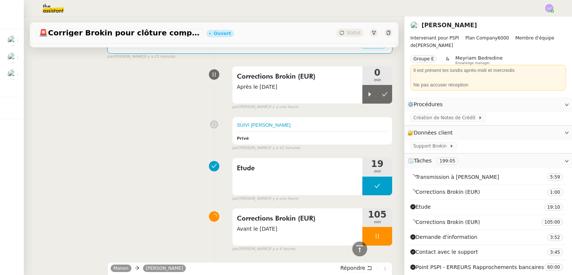
scroll to position [350, 0]
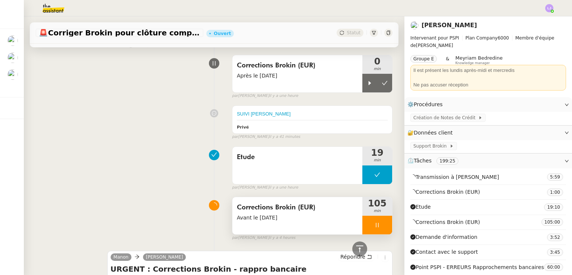
click at [363, 231] on div at bounding box center [377, 225] width 30 height 19
click at [382, 228] on icon at bounding box center [385, 225] width 6 height 6
click at [168, 189] on div "Etude 19 min false par [PERSON_NAME] il y a une heure" at bounding box center [214, 167] width 357 height 48
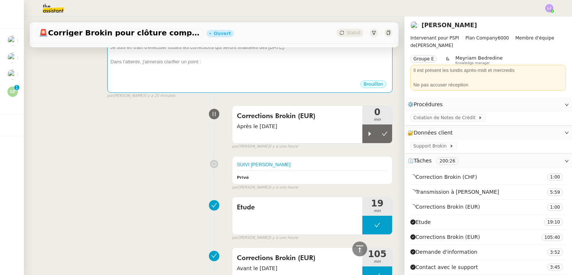
scroll to position [400, 0]
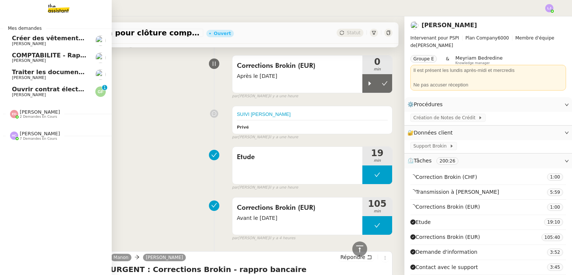
click at [56, 94] on span "[PERSON_NAME]" at bounding box center [49, 95] width 75 height 4
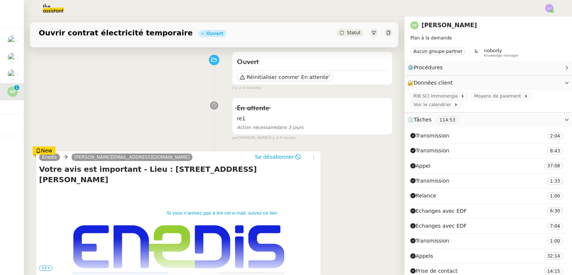
scroll to position [56, 0]
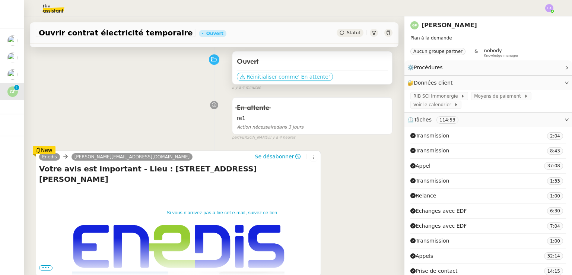
click at [277, 78] on span "Réinitialiser comme" at bounding box center [271, 76] width 51 height 7
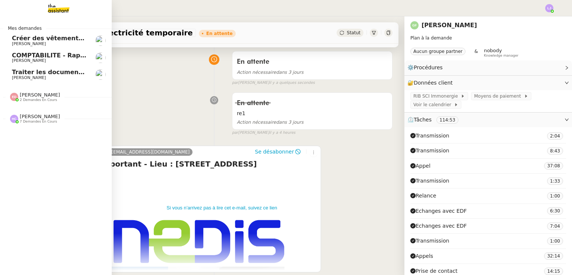
click at [53, 44] on span "[PERSON_NAME]" at bounding box center [49, 44] width 75 height 4
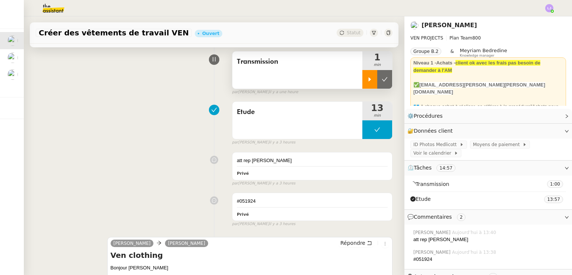
click at [367, 79] on icon at bounding box center [370, 79] width 6 height 6
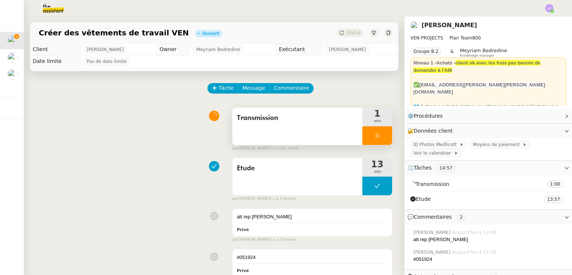
click at [379, 135] on div at bounding box center [377, 135] width 30 height 19
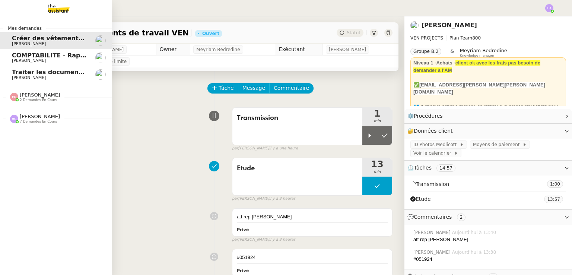
click at [83, 70] on link "Traiter les documents administratifs APF [PERSON_NAME]" at bounding box center [56, 74] width 112 height 17
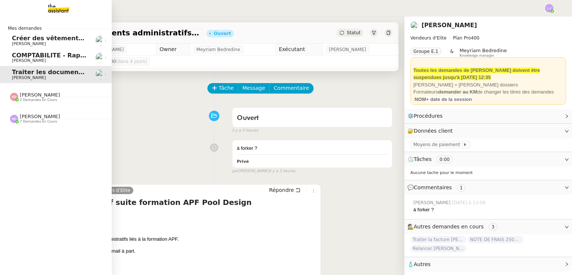
click at [51, 124] on div "[PERSON_NAME] 7 demandes en cours" at bounding box center [56, 116] width 112 height 22
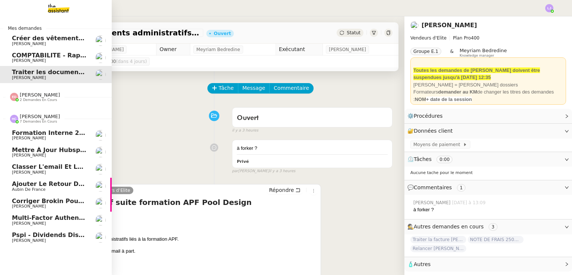
click at [90, 200] on link "Corriger Brokin pour clôture comptable [PERSON_NAME]" at bounding box center [56, 203] width 112 height 17
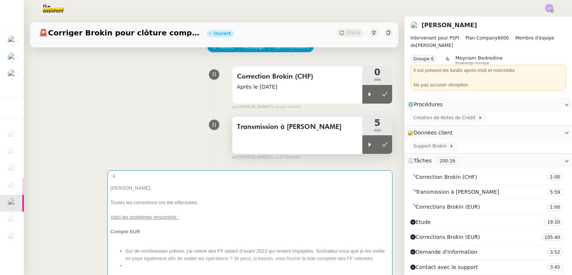
scroll to position [42, 0]
click at [367, 146] on icon at bounding box center [370, 144] width 6 height 6
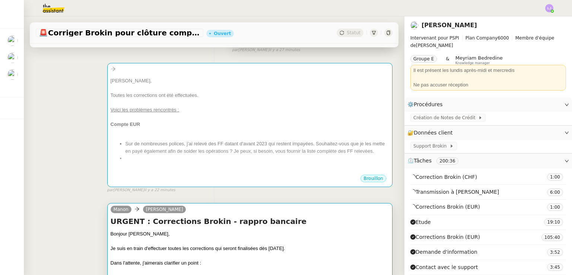
scroll to position [229, 0]
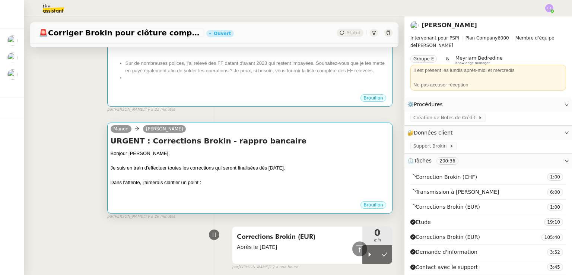
click at [226, 146] on h4 "URGENT : Corrections Brokin - rappro bancaire" at bounding box center [250, 141] width 278 height 10
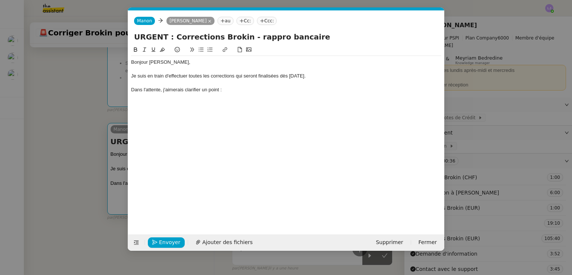
scroll to position [0, 16]
click at [244, 90] on div "Dans l'attente, j'aimerais clarifier un point :" at bounding box center [286, 89] width 310 height 7
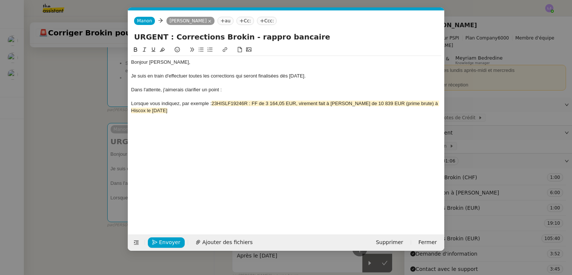
scroll to position [0, 0]
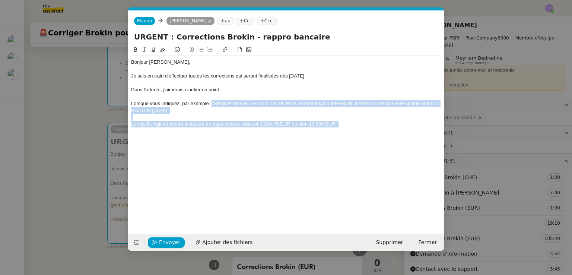
drag, startPoint x: 360, startPoint y: 125, endPoint x: 211, endPoint y: 103, distance: 150.2
click at [211, 103] on div "Bonjour [PERSON_NAME], Je suis en train d'effectuer toutes les corrections qui …" at bounding box center [286, 97] width 310 height 82
click at [163, 48] on icon at bounding box center [162, 49] width 5 height 5
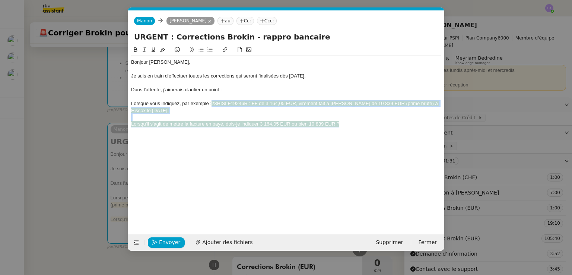
click at [163, 48] on icon at bounding box center [162, 49] width 5 height 5
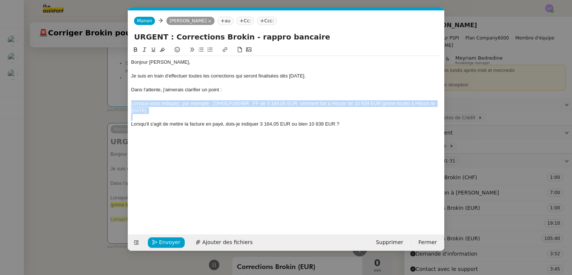
click at [177, 115] on div at bounding box center [286, 117] width 310 height 7
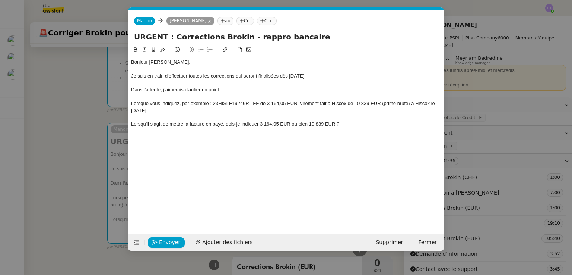
click at [164, 94] on div at bounding box center [286, 96] width 310 height 7
click at [155, 91] on div "Dans l'attente, j'aimerais clarifier un point :" at bounding box center [286, 89] width 310 height 7
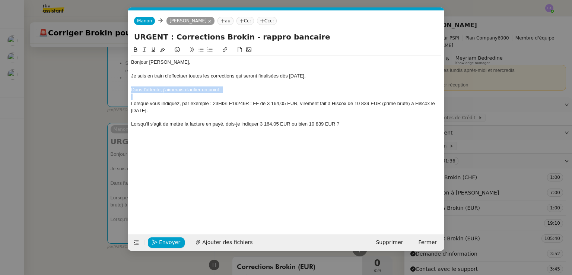
click at [155, 91] on div "Dans l'attente, j'aimerais clarifier un point :" at bounding box center [286, 89] width 310 height 7
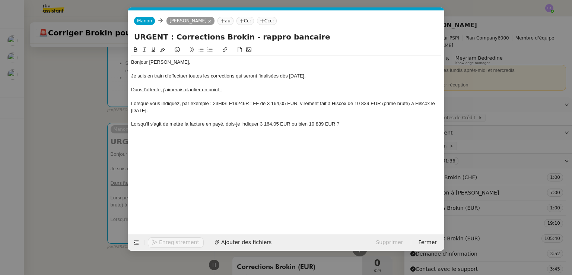
click at [169, 136] on div "Bonjour [PERSON_NAME], Je suis en train d'effectuer toutes les corrections qui …" at bounding box center [286, 97] width 310 height 82
click at [362, 121] on div "Lorsqu'il s'agit de mettre la facture en payé, dois-je indiquer 3 164,05 EUR ou…" at bounding box center [286, 124] width 310 height 7
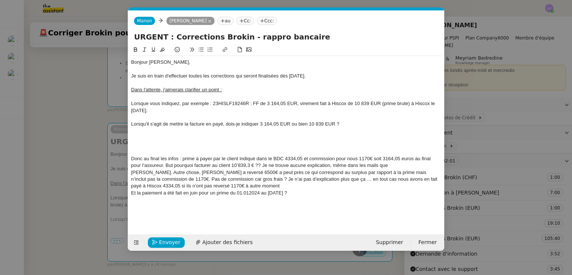
click at [351, 124] on div "Lorsqu'il s'agit de mettre la facture en payé, dois-je indiquer 3 164,05 EUR ou…" at bounding box center [286, 124] width 310 height 7
click at [227, 124] on div "Lorsqu'il s'agit de mettre la facture en payé, dois-je indiquer 3 164,05 EUR ou…" at bounding box center [286, 124] width 310 height 7
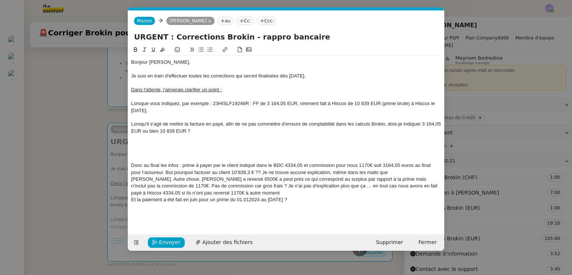
click at [372, 121] on div "Lorsqu'il s'agit de mettre la facture en payé, afin de ne pas commettre d'erreu…" at bounding box center [286, 128] width 310 height 14
click at [201, 128] on div "Lorsqu'il s'agit de mettre la facture en payé, afin de ne pas commettre d'erreu…" at bounding box center [286, 128] width 310 height 14
click at [200, 50] on icon at bounding box center [200, 49] width 5 height 5
click at [189, 156] on div at bounding box center [286, 158] width 310 height 7
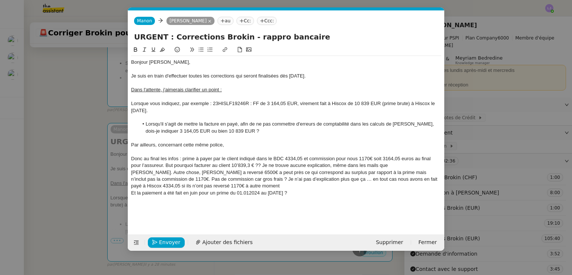
click at [161, 146] on div "Par ailleurs, concernant cette même police," at bounding box center [286, 144] width 310 height 7
click at [272, 146] on div "Par ailleurs, en essayant de raisonner sur cette même police," at bounding box center [286, 144] width 310 height 7
drag, startPoint x: 345, startPoint y: 146, endPoint x: 264, endPoint y: 148, distance: 81.2
click at [264, 148] on div "Par ailleurs, en essayant de raisonner sur cette même police, un certain nombre…" at bounding box center [286, 144] width 310 height 7
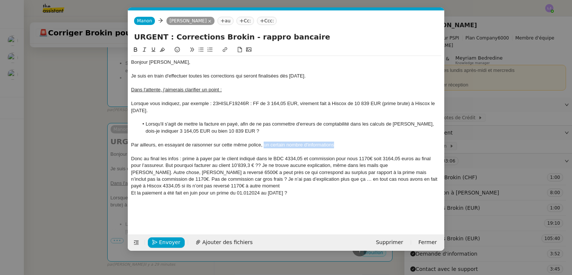
click at [347, 146] on div "Par ailleurs, en essayant de raisonner sur cette même police, un certain nombre…" at bounding box center [286, 144] width 310 height 7
drag, startPoint x: 338, startPoint y: 145, endPoint x: 331, endPoint y: 145, distance: 7.1
click at [331, 145] on div "Par ailleurs, en essayant de raisonner sur cette même police, un certain nombre…" at bounding box center [286, 144] width 310 height 7
drag, startPoint x: 303, startPoint y: 144, endPoint x: 264, endPoint y: 146, distance: 39.5
click at [264, 146] on div "Par ailleurs, en essayant de raisonner sur cette même police, un certain nombre…" at bounding box center [286, 144] width 310 height 7
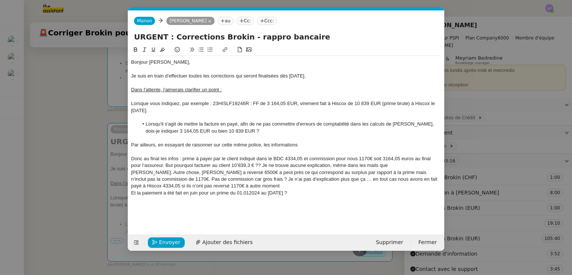
click at [305, 145] on div "Par ailleurs, en essayant de raisonner sur cette même police, les informations" at bounding box center [286, 144] width 310 height 7
click at [264, 146] on div "Par ailleurs, en essayant de raisonner sur cette même police, les informations …" at bounding box center [286, 144] width 310 height 7
click at [399, 143] on div "Par ailleurs, en essayant de raisonner sur cette même police, j'ai recherché de…" at bounding box center [286, 144] width 310 height 7
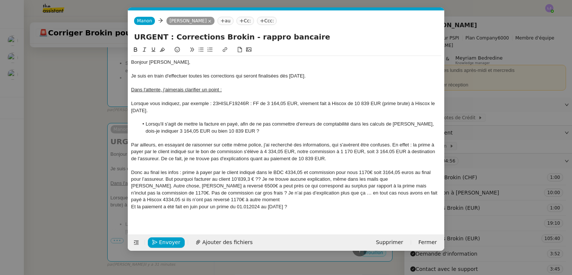
click at [267, 157] on div "Par ailleurs, en essayant de raisonner sur cette même police, j'ai recherché de…" at bounding box center [286, 151] width 310 height 20
click at [347, 157] on div "Par ailleurs, en essayant de raisonner sur cette même police, j'ai recherché de…" at bounding box center [286, 151] width 310 height 20
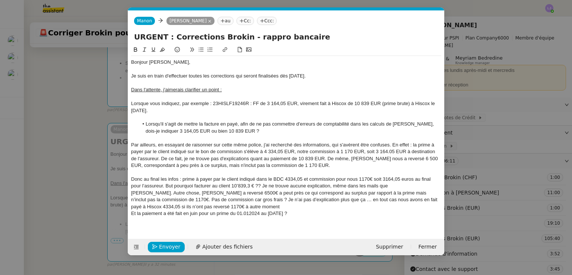
click at [159, 158] on div "Par ailleurs, en essayant de raisonner sur cette même police, j'ai recherché de…" at bounding box center [286, 155] width 310 height 28
click at [344, 164] on div "Par ailleurs, en essayant de raisonner sur cette même police, j'ai recherché de…" at bounding box center [286, 155] width 310 height 28
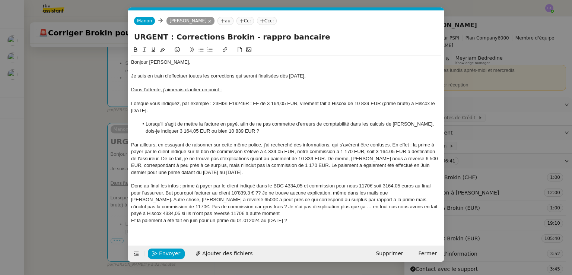
click at [207, 172] on div "Par ailleurs, en essayant de raisonner sur cette même police, j'ai recherché de…" at bounding box center [286, 158] width 310 height 34
click at [255, 169] on div "Par ailleurs, en essayant de raisonner sur cette même police, j'ai recherché de…" at bounding box center [286, 158] width 310 height 34
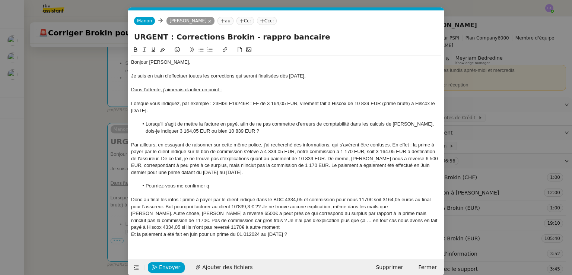
drag, startPoint x: 318, startPoint y: 233, endPoint x: 283, endPoint y: 193, distance: 53.5
click at [283, 193] on div "Bonjour [PERSON_NAME], Je suis en train d'effectuer toutes les corrections qui …" at bounding box center [286, 151] width 310 height 191
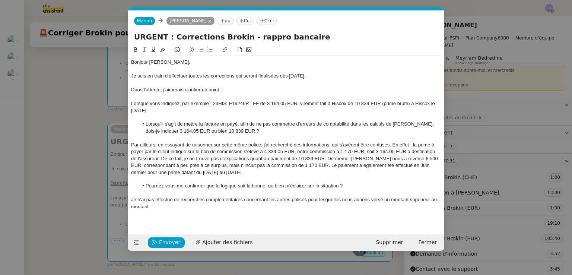
click at [429, 199] on div "Je n'ai pas effectué de recherches complémentaires concernant les autres police…" at bounding box center [286, 203] width 310 height 14
click at [283, 204] on div "Je n'ai pas effectué de recherches complémentaires concernant les autres police…" at bounding box center [286, 203] width 310 height 14
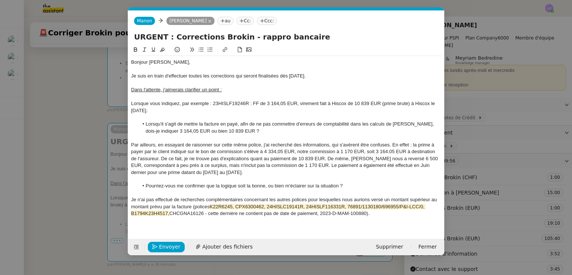
click at [326, 210] on div "Je n'ai pas effectué de recherches complémentaires concernant les autres police…" at bounding box center [286, 206] width 310 height 20
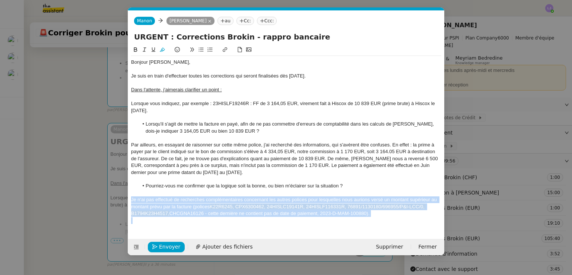
click at [326, 210] on div "Je n'ai pas effectué de recherches complémentaires concernant les autres police…" at bounding box center [286, 206] width 310 height 20
click at [162, 51] on icon at bounding box center [162, 50] width 5 height 4
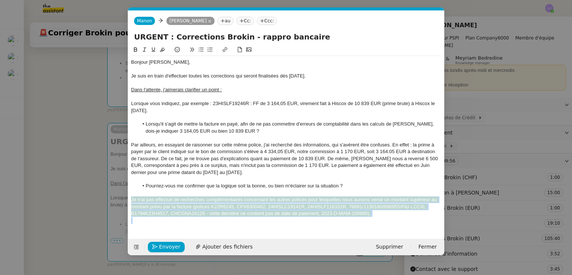
click at [162, 51] on icon at bounding box center [162, 50] width 5 height 4
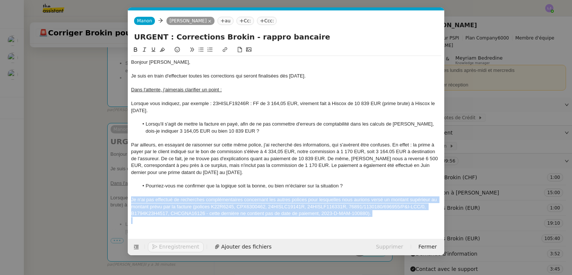
click at [396, 220] on div at bounding box center [286, 220] width 310 height 7
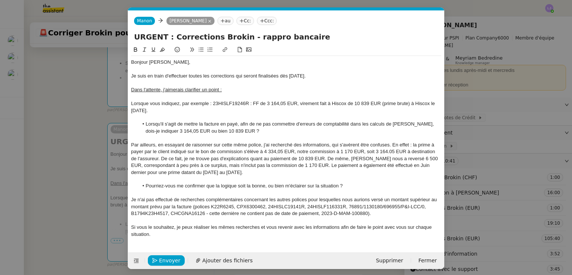
click at [408, 226] on div "Si vous le souhaitez, je peux réaliser les mêmes recherches et vous revenir ave…" at bounding box center [286, 231] width 310 height 14
click at [381, 236] on div "Si vous le souhaitez, je peux réaliser les mêmes recherches et vous revenir ave…" at bounding box center [286, 231] width 310 height 14
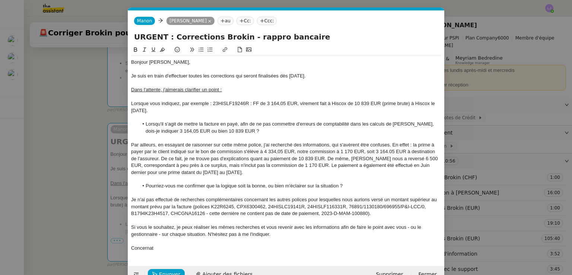
click at [179, 252] on div "Bonjour [PERSON_NAME], Je suis en train d'effectuer toutes les corrections qui …" at bounding box center [286, 155] width 310 height 198
click at [482, 130] on nz-modal-container "Service TA - VOYAGE - PROPOSITION GLOBALE A utiliser dans le cadre de propositi…" at bounding box center [286, 137] width 572 height 275
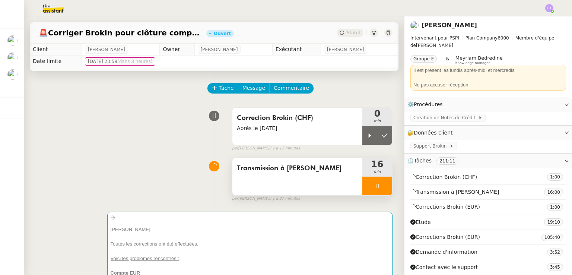
scroll to position [222, 0]
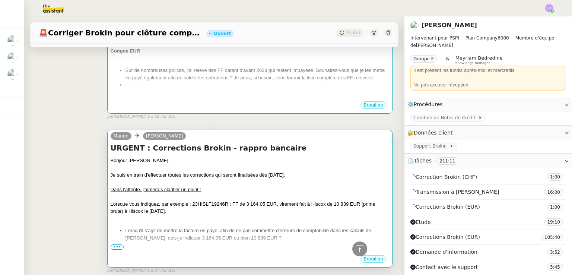
click at [238, 215] on div "Lorsque vous indiquez, par exemple : 23HISLF19246R : FF de 3 164,05 EUR, vireme…" at bounding box center [250, 207] width 278 height 15
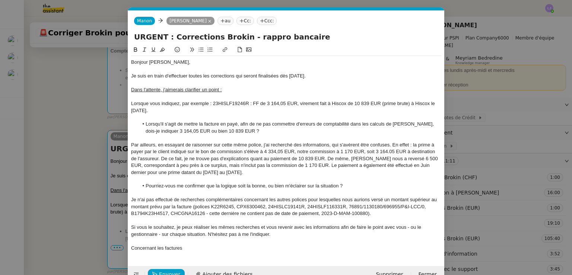
scroll to position [0, 16]
click at [235, 245] on div "Concernant les factures" at bounding box center [286, 248] width 310 height 7
click at [233, 246] on div "Concernant les factures pour lesquelles" at bounding box center [286, 248] width 310 height 7
drag, startPoint x: 233, startPoint y: 246, endPoint x: 165, endPoint y: 247, distance: 67.8
click at [165, 247] on div "Concernant les factures pour lesquelles" at bounding box center [286, 248] width 310 height 7
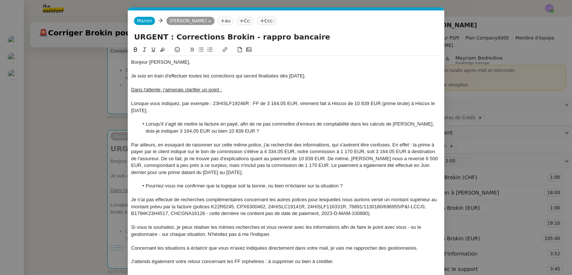
click at [263, 259] on div "J'attends également votre retour concernant les FF orphelines : à supprimer ou …" at bounding box center [286, 261] width 310 height 7
click at [415, 262] on div "J'attends également votre retour concernant les FF orphelines (dont la FC a été…" at bounding box center [286, 261] width 310 height 7
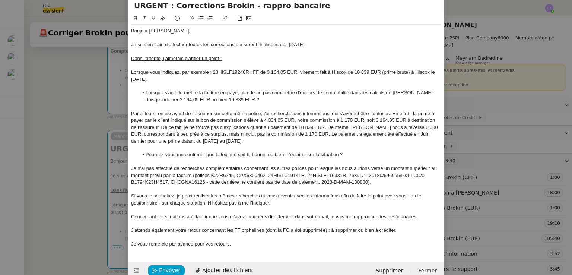
click at [201, 60] on u "Dans l'attente, j'aimerais clarifier un point :" at bounding box center [176, 58] width 90 height 6
click at [209, 58] on u "Dans l'attente, j'aimerais clarifier plusieurs points :" at bounding box center [184, 58] width 107 height 6
click at [74, 219] on nz-modal-container "Service TA - VOYAGE - PROPOSITION GLOBALE A utiliser dans le cadre de propositi…" at bounding box center [286, 137] width 572 height 275
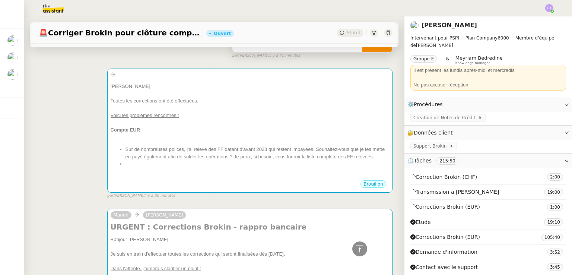
scroll to position [143, 0]
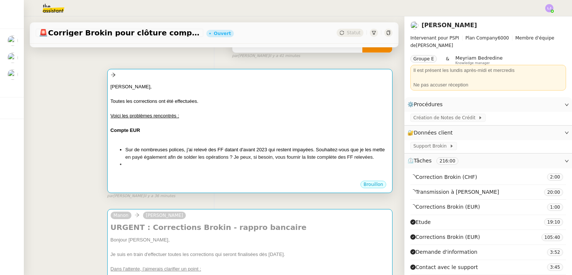
click at [189, 128] on div "Compte EUR" at bounding box center [250, 130] width 278 height 7
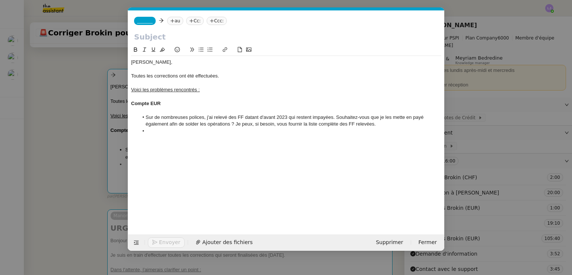
scroll to position [0, 16]
click at [174, 89] on u "Voici les problèmes rencontrés :" at bounding box center [165, 90] width 69 height 6
click at [83, 182] on nz-modal-container "Service TA - VOYAGE - PROPOSITION GLOBALE A utiliser dans le cadre de propositi…" at bounding box center [286, 137] width 572 height 275
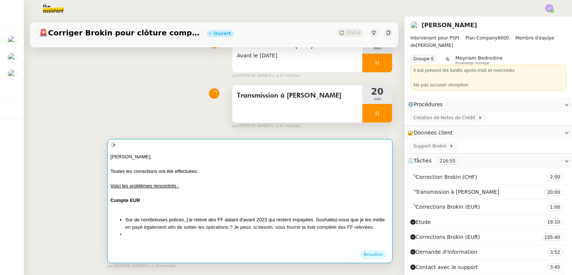
scroll to position [72, 0]
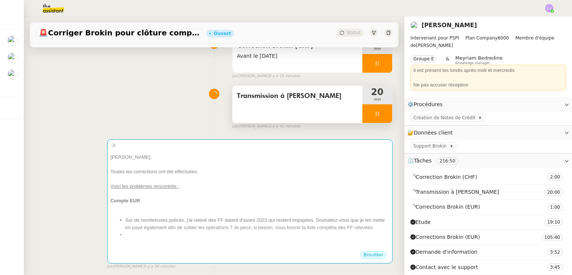
click at [376, 118] on div at bounding box center [377, 113] width 30 height 19
click at [377, 118] on button at bounding box center [384, 113] width 15 height 19
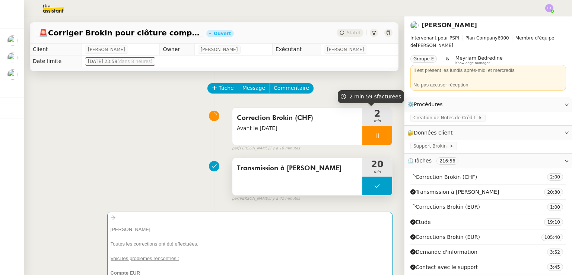
click at [376, 118] on span "2" at bounding box center [377, 113] width 30 height 9
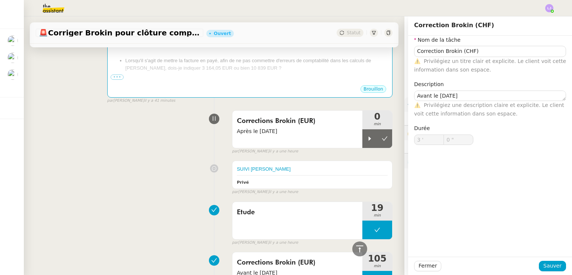
scroll to position [396, 0]
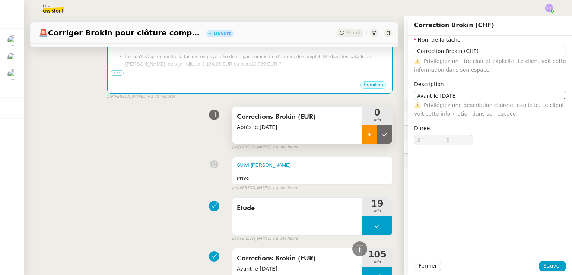
click at [367, 137] on icon at bounding box center [370, 134] width 6 height 6
type input "10 ""
type input "Correction Brokin (CHF)"
type textarea "Avant le [DATE]"
type input "3 '"
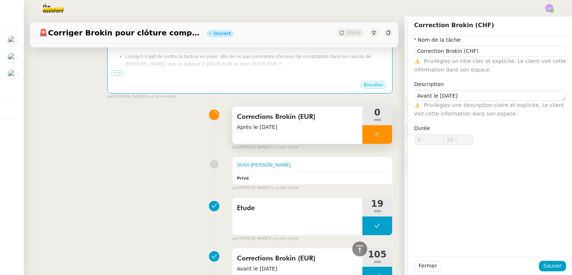
type input "10 ""
type input "Correction Brokin (CHF)"
type textarea "Avant le [DATE]"
type input "3 '"
type input "59 ""
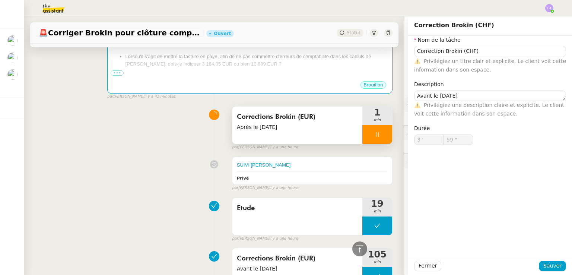
type input "4 '"
type input "9 ""
click at [365, 150] on div "par [PERSON_NAME] il y a une heure" at bounding box center [312, 147] width 160 height 6
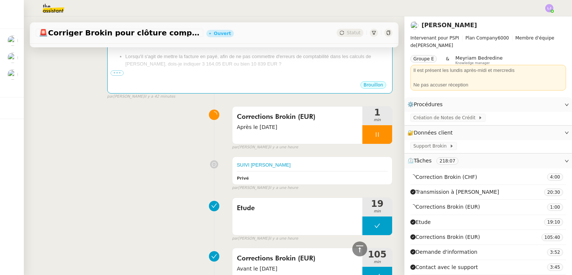
click at [363, 144] on div at bounding box center [377, 134] width 30 height 19
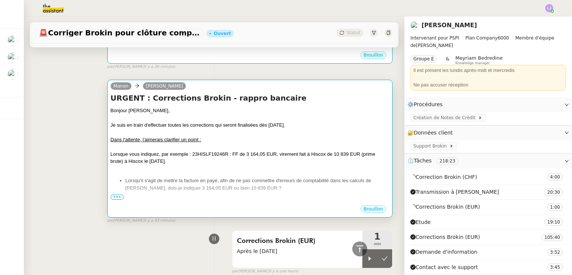
scroll to position [381, 0]
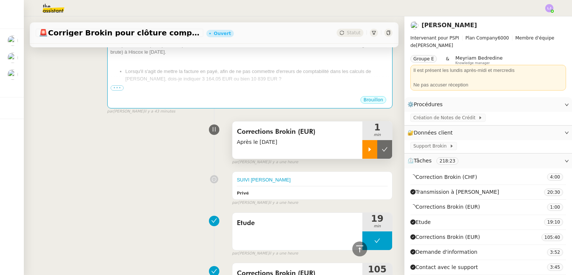
click at [362, 159] on div at bounding box center [369, 149] width 15 height 19
click at [378, 159] on div at bounding box center [377, 149] width 30 height 19
click at [378, 159] on button at bounding box center [384, 149] width 15 height 19
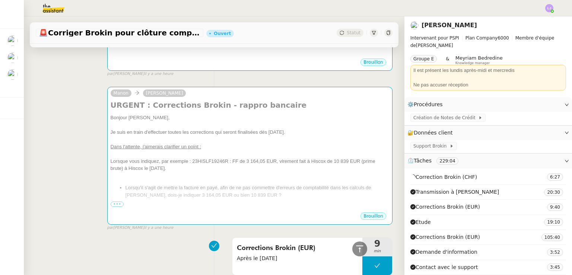
scroll to position [264, 0]
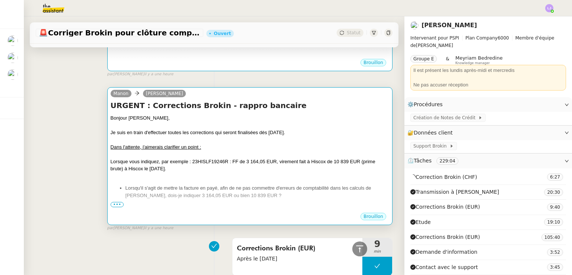
click at [238, 172] on div "Lorsque vous indiquez, par exemple : 23HISLF19246R : FF de 3 164,05 EUR, vireme…" at bounding box center [250, 165] width 278 height 15
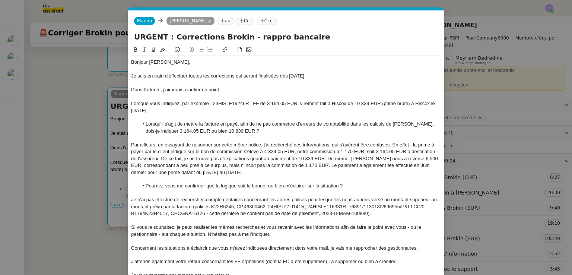
scroll to position [0, 16]
click at [79, 211] on nz-modal-container "Service TA - VOYAGE - PROPOSITION GLOBALE A utiliser dans le cadre de propositi…" at bounding box center [286, 137] width 572 height 275
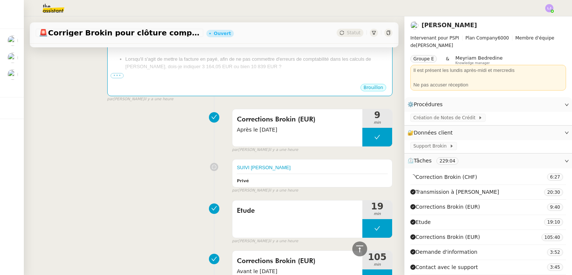
scroll to position [394, 0]
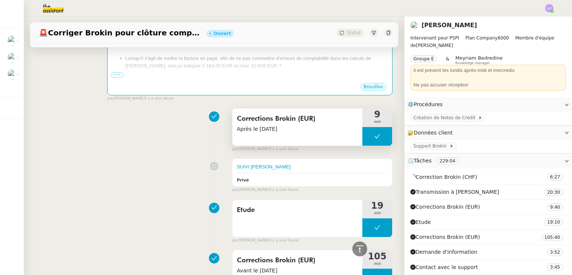
click at [362, 146] on button at bounding box center [377, 136] width 30 height 19
click at [362, 146] on div at bounding box center [369, 136] width 15 height 19
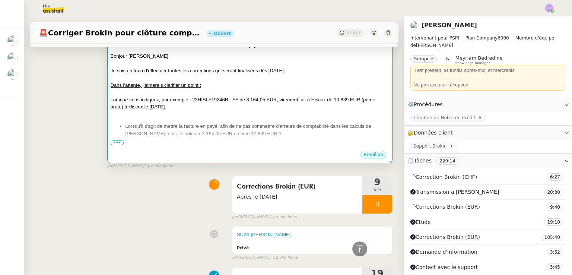
scroll to position [256, 0]
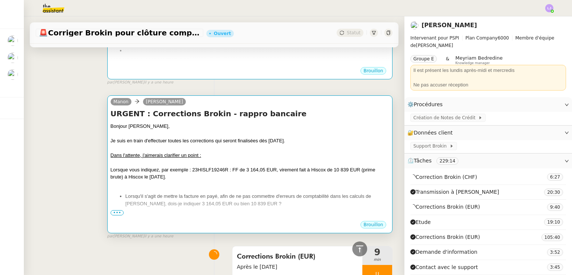
click at [200, 175] on div "Lorsque vous indiquez, par exemple : 23HISLF19246R : FF de 3 164,05 EUR, vireme…" at bounding box center [250, 173] width 278 height 15
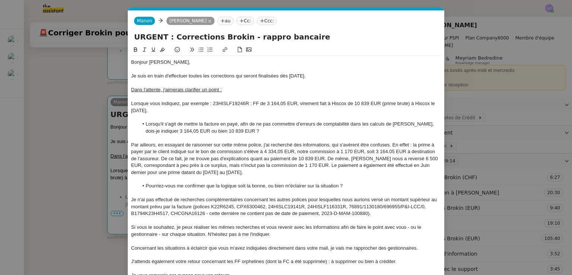
scroll to position [45, 0]
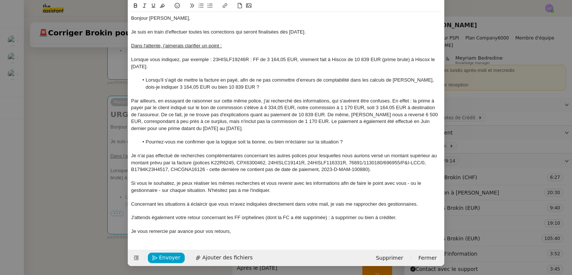
click at [116, 180] on nz-modal-container "Service TA - VOYAGE - PROPOSITION GLOBALE A utiliser dans le cadre de propositi…" at bounding box center [286, 137] width 572 height 275
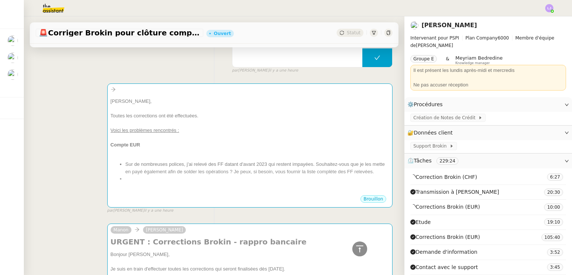
scroll to position [127, 0]
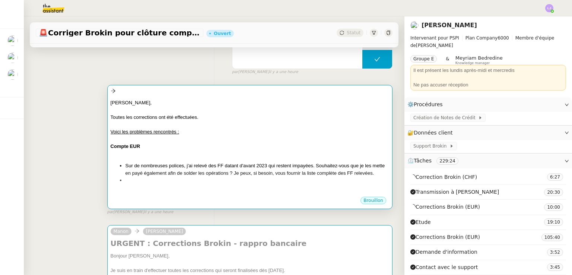
click at [162, 98] on div "[PERSON_NAME], Toutes les corrections ont été effectuées. Voici les problèmes r…" at bounding box center [250, 145] width 278 height 101
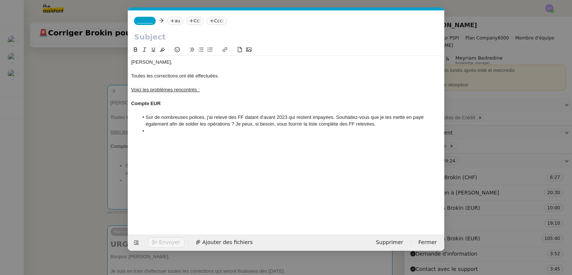
scroll to position [0, 16]
click at [155, 36] on input "text" at bounding box center [286, 36] width 304 height 11
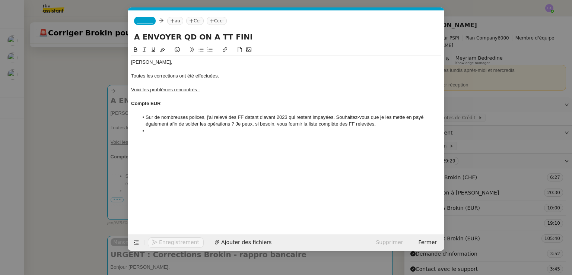
type input "A ENVOYER QD ON A TT FINI"
click at [90, 122] on nz-modal-container "Service TA - VOYAGE - PROPOSITION GLOBALE A utiliser dans le cadre de propositi…" at bounding box center [286, 137] width 572 height 275
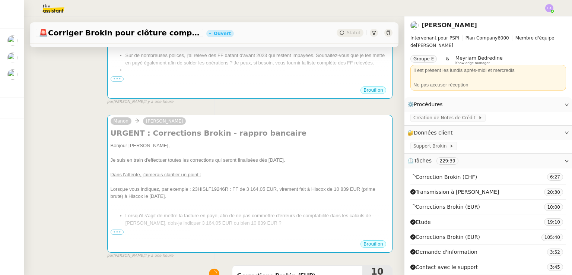
scroll to position [258, 0]
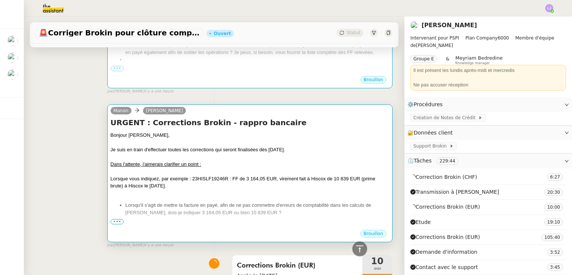
click at [146, 197] on div at bounding box center [250, 192] width 278 height 7
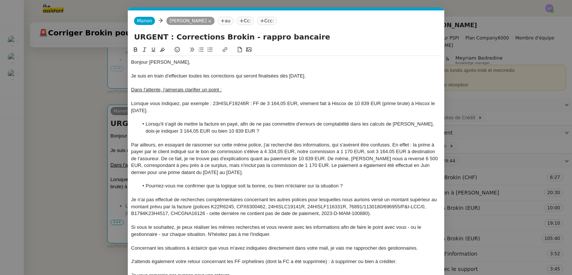
scroll to position [0, 16]
click at [265, 39] on input "URGENT : Corrections Brokin - rappro bancaire" at bounding box center [286, 36] width 304 height 11
type input "URGENT : Corrections Brokin - rappro bancaire"
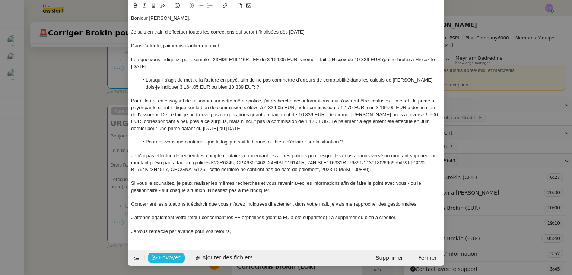
click at [163, 256] on span "Envoyer" at bounding box center [169, 257] width 21 height 9
click at [163, 256] on span "Confirmer l'envoi" at bounding box center [181, 257] width 45 height 9
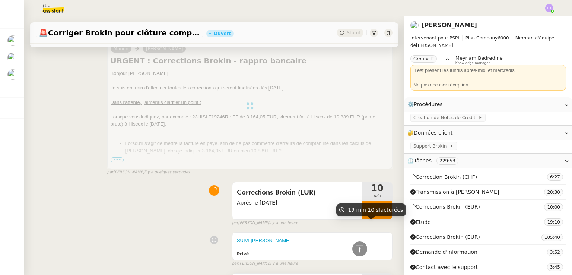
scroll to position [310, 0]
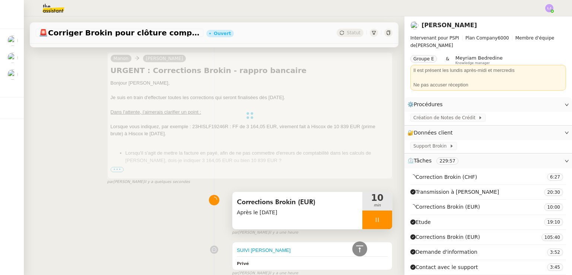
click at [378, 217] on div at bounding box center [377, 219] width 30 height 19
click at [378, 217] on button at bounding box center [384, 219] width 15 height 19
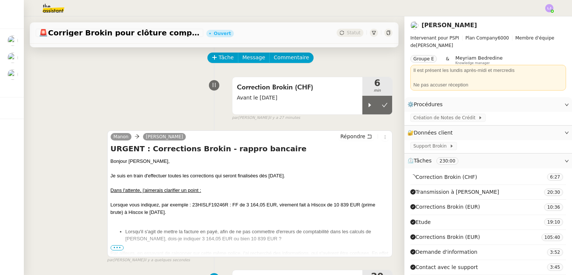
scroll to position [39, 0]
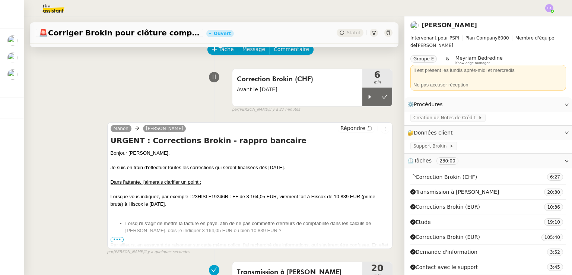
click at [119, 240] on span "•••" at bounding box center [117, 239] width 13 height 5
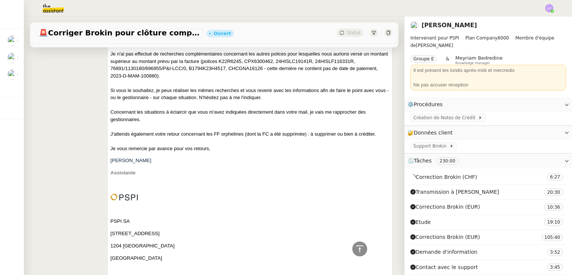
scroll to position [0, 0]
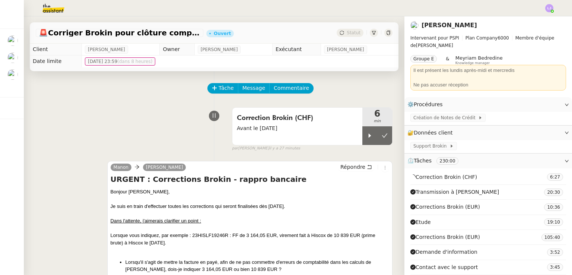
click at [54, 9] on img at bounding box center [48, 8] width 58 height 16
